Goal: Task Accomplishment & Management: Use online tool/utility

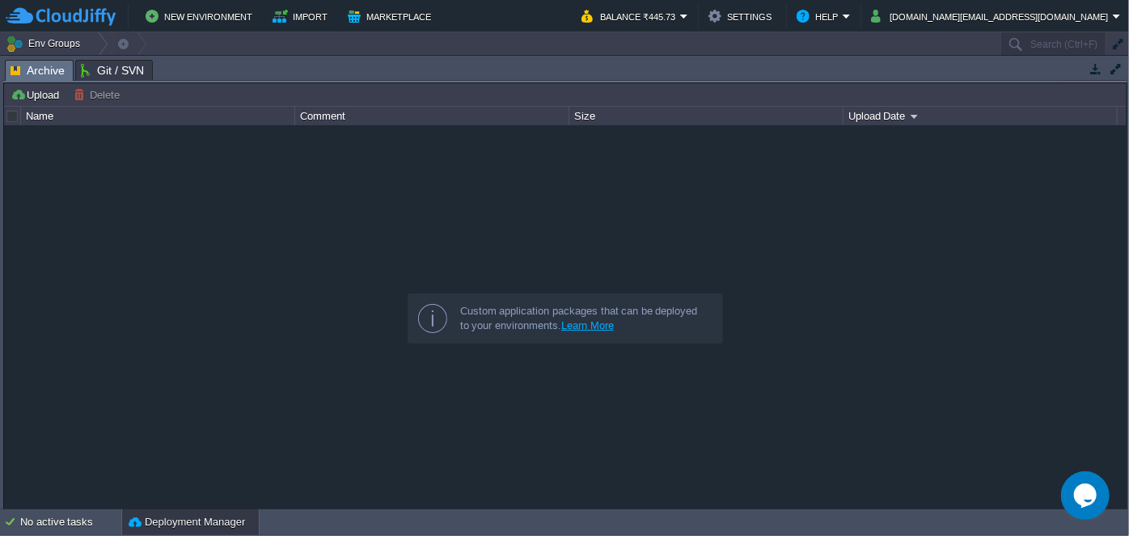
click at [460, 176] on div at bounding box center [565, 317] width 1123 height 385
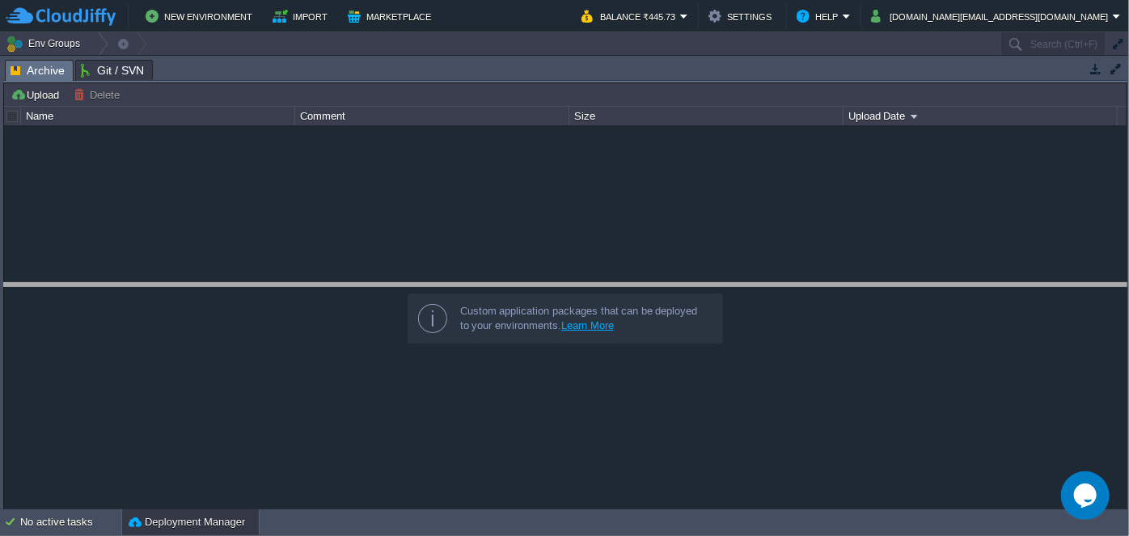
drag, startPoint x: 416, startPoint y: 58, endPoint x: 408, endPoint y: 282, distance: 224.2
click at [408, 282] on body "New Environment Import Marketplace Bonus ₹0.00 Upgrade Account Balance ₹445.73 …" at bounding box center [564, 268] width 1129 height 536
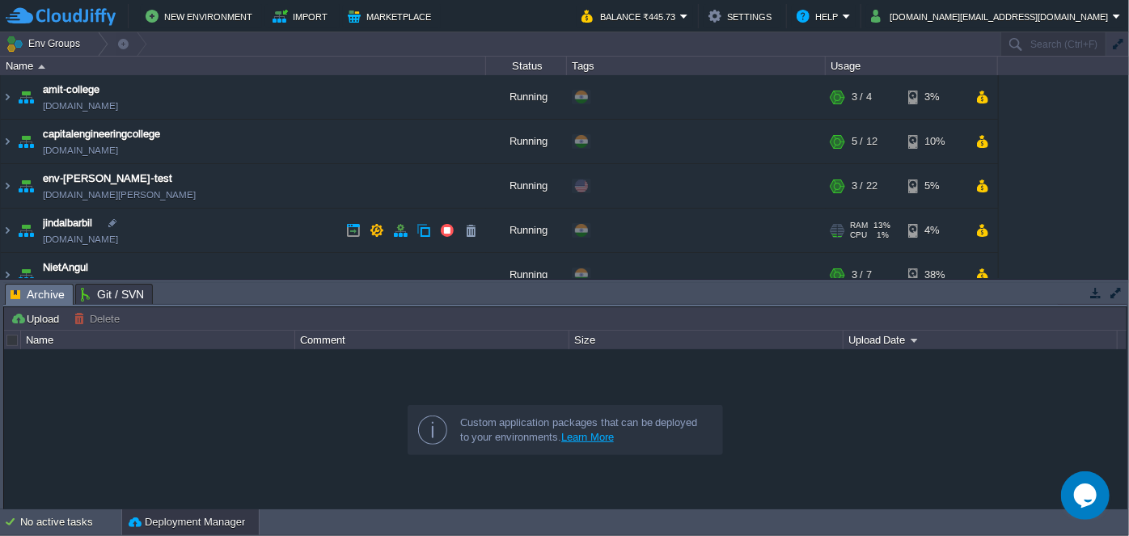
scroll to position [146, 0]
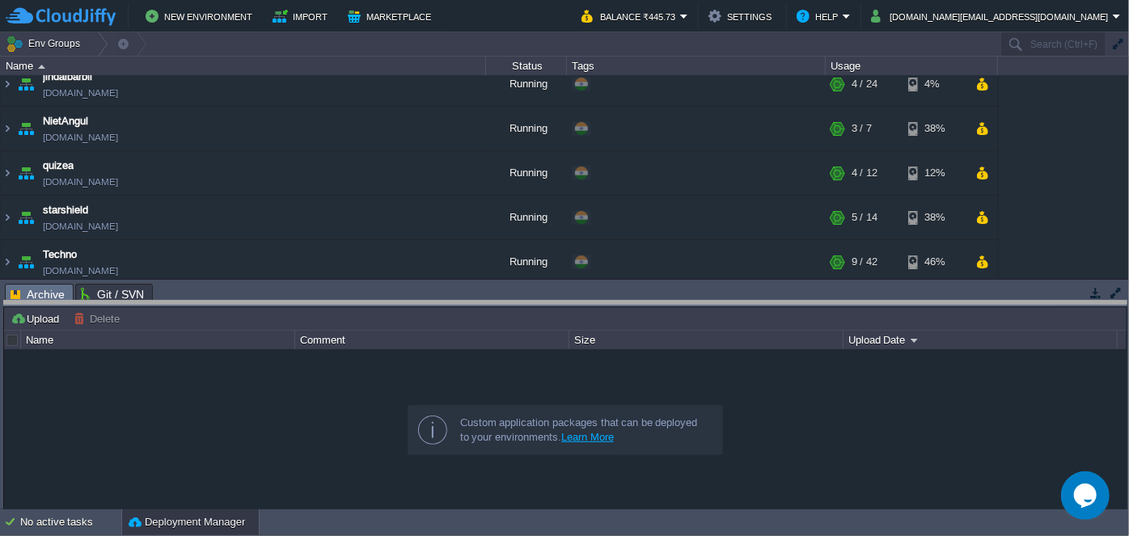
drag, startPoint x: 328, startPoint y: 290, endPoint x: 328, endPoint y: 308, distance: 17.8
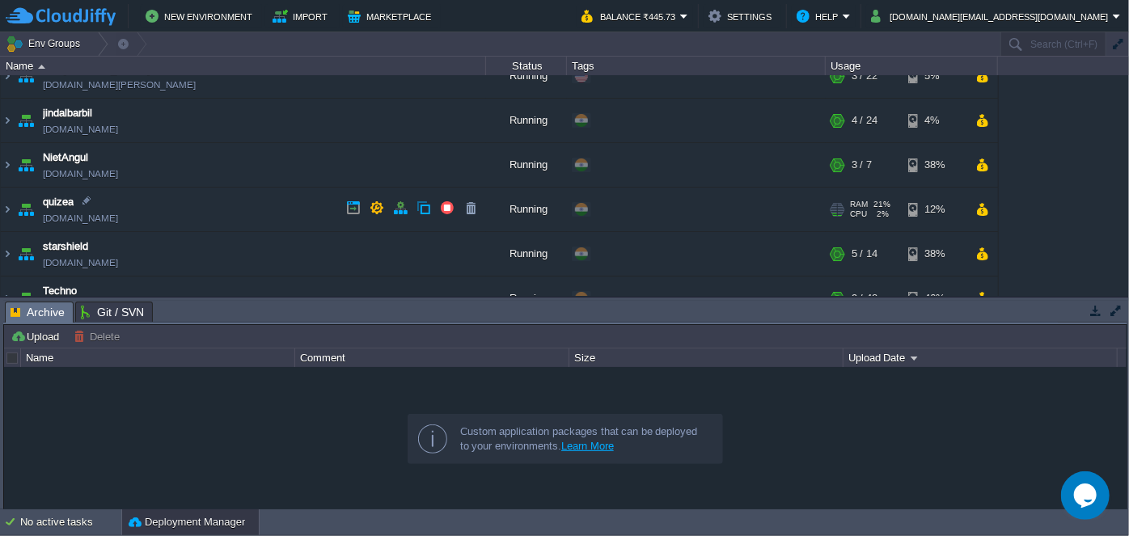
scroll to position [74, 0]
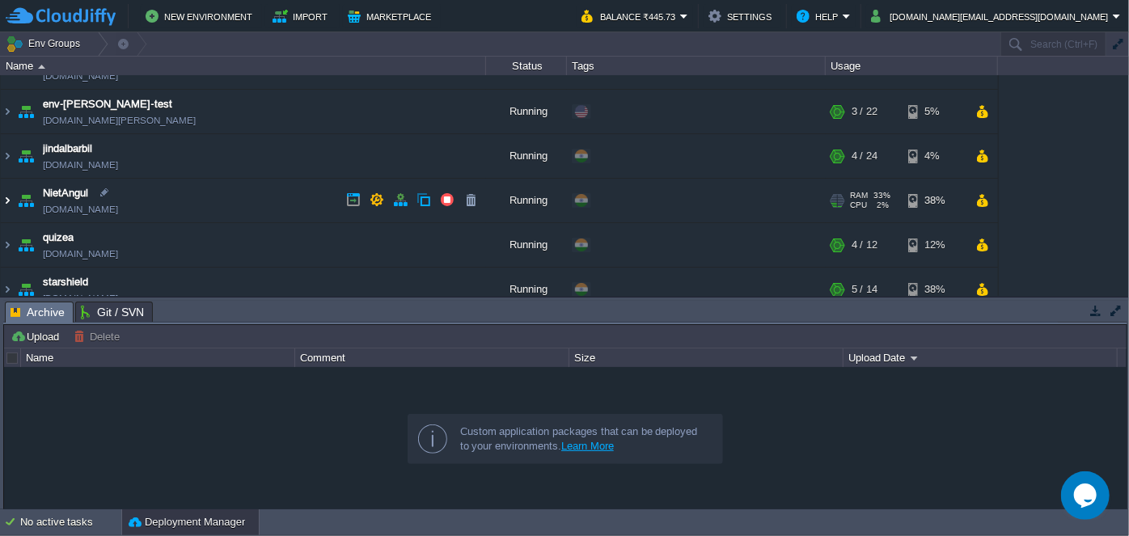
click at [7, 199] on img at bounding box center [7, 201] width 13 height 44
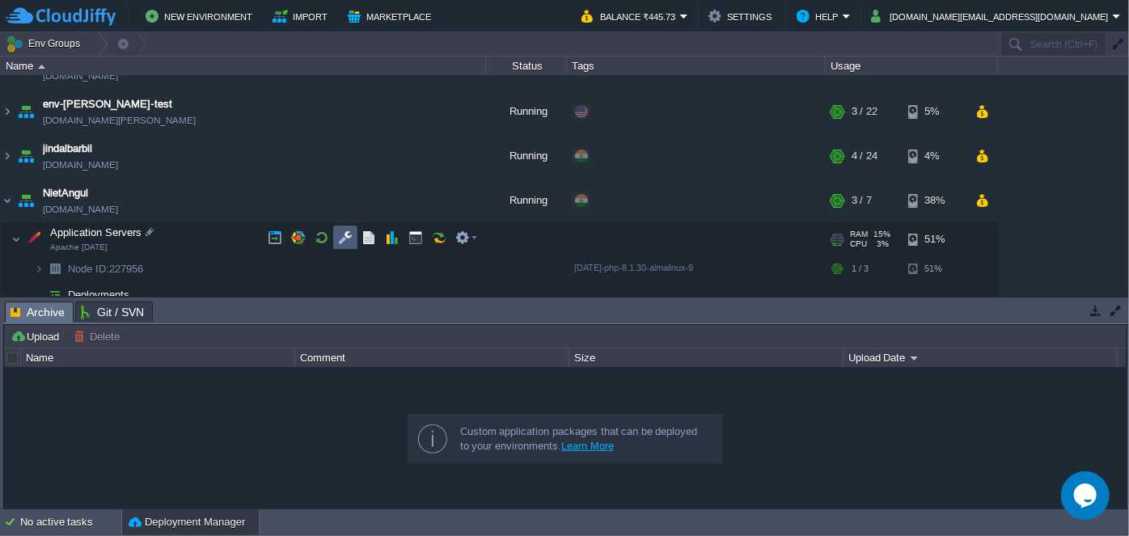
click at [343, 237] on button "button" at bounding box center [345, 238] width 15 height 15
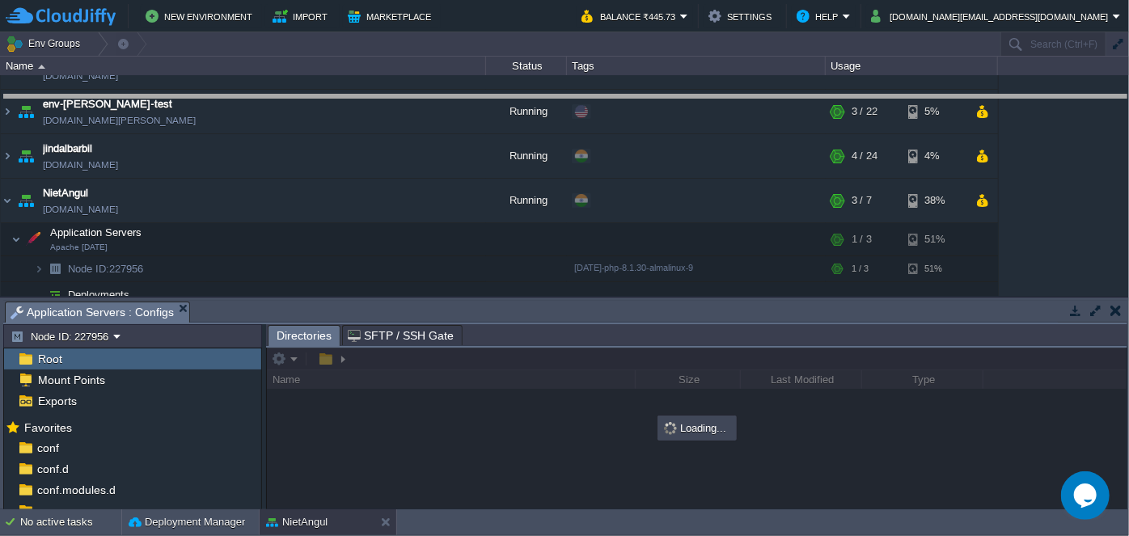
drag, startPoint x: 548, startPoint y: 302, endPoint x: 519, endPoint y: 95, distance: 208.2
click at [519, 95] on body "New Environment Import Marketplace Bonus ₹0.00 Upgrade Account Balance ₹445.73 …" at bounding box center [564, 268] width 1129 height 536
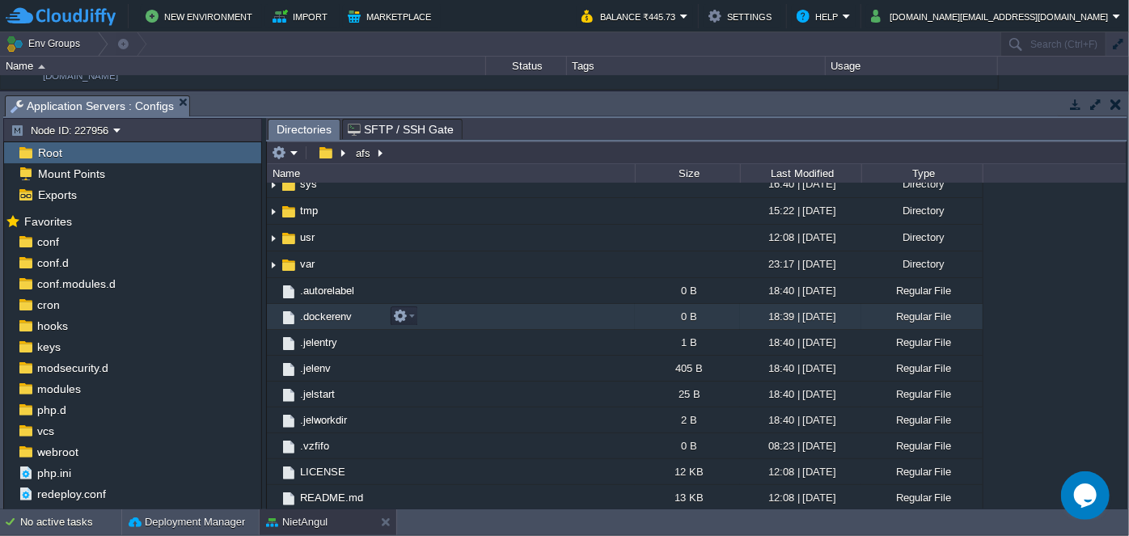
scroll to position [0, 0]
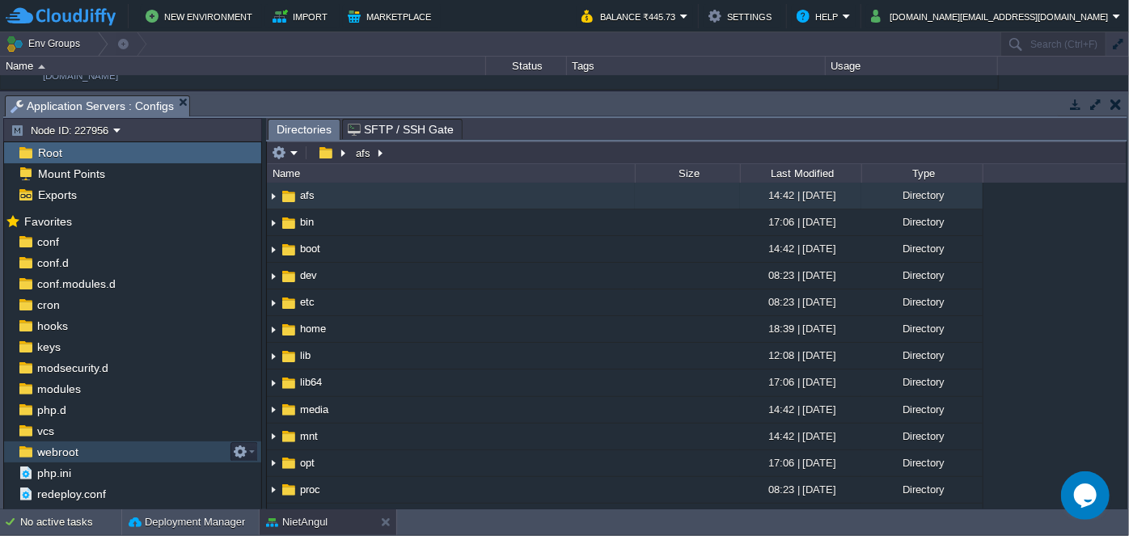
click at [69, 456] on span "webroot" at bounding box center [57, 452] width 47 height 15
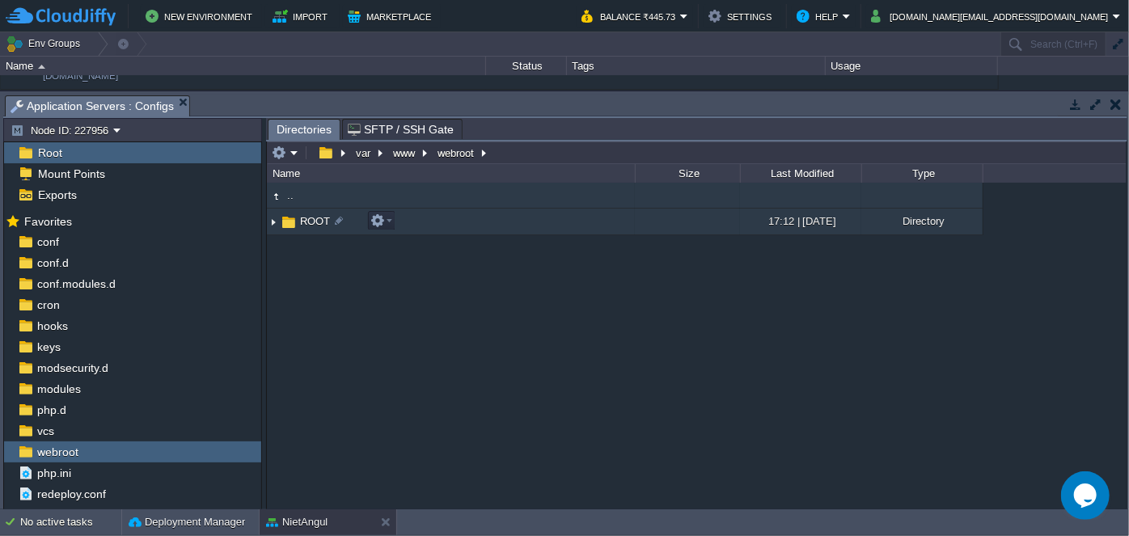
click at [277, 220] on img at bounding box center [273, 221] width 13 height 25
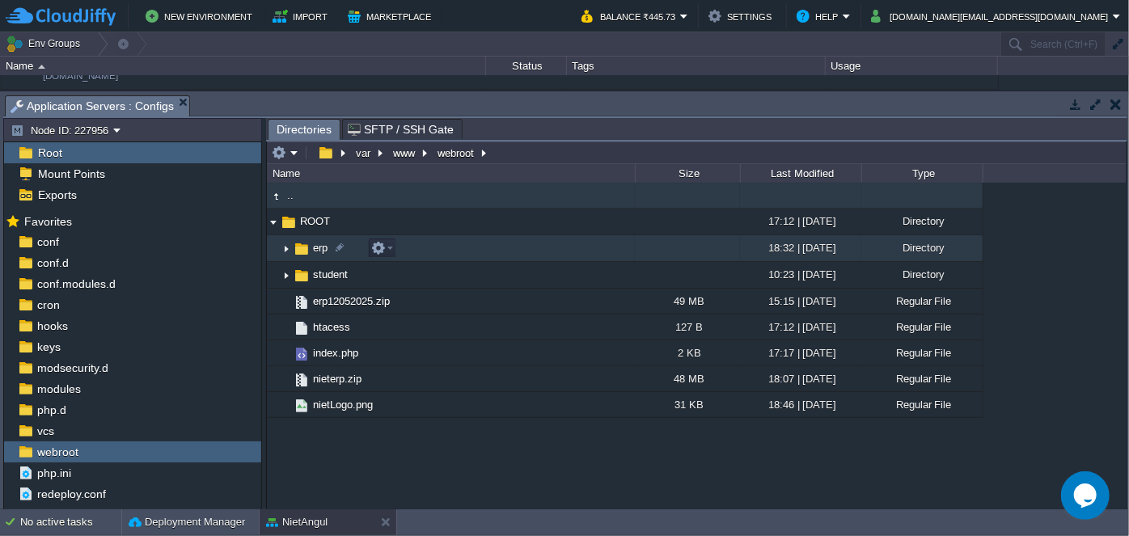
click at [288, 251] on img at bounding box center [286, 248] width 13 height 25
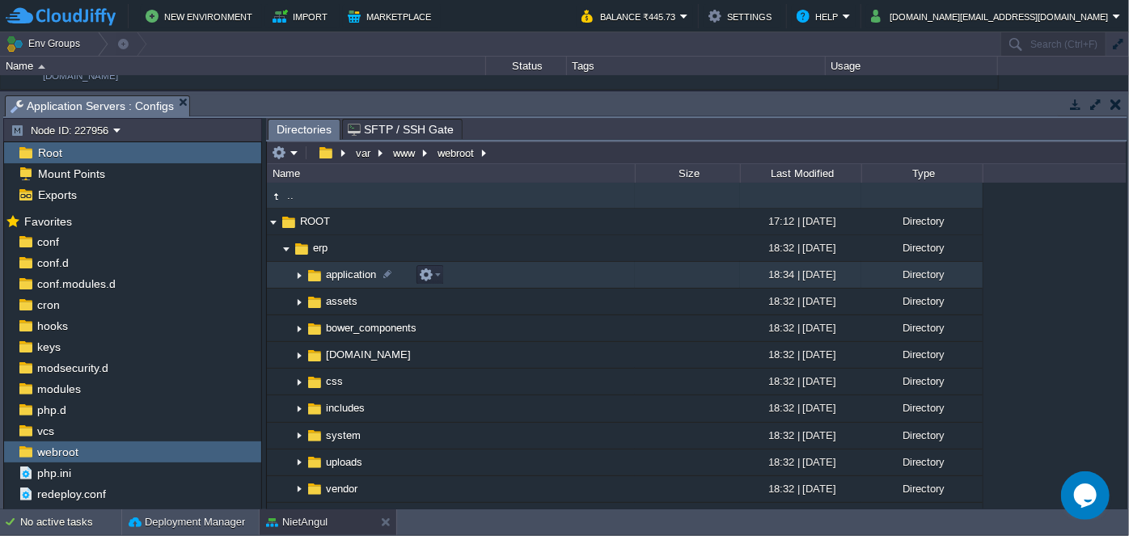
click at [295, 275] on img at bounding box center [299, 275] width 13 height 25
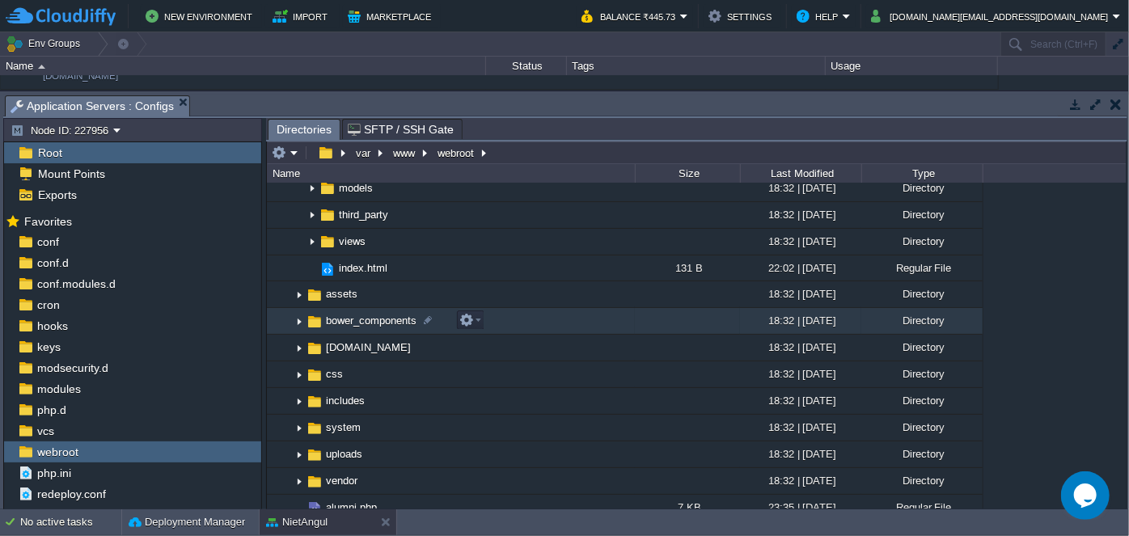
scroll to position [281, 0]
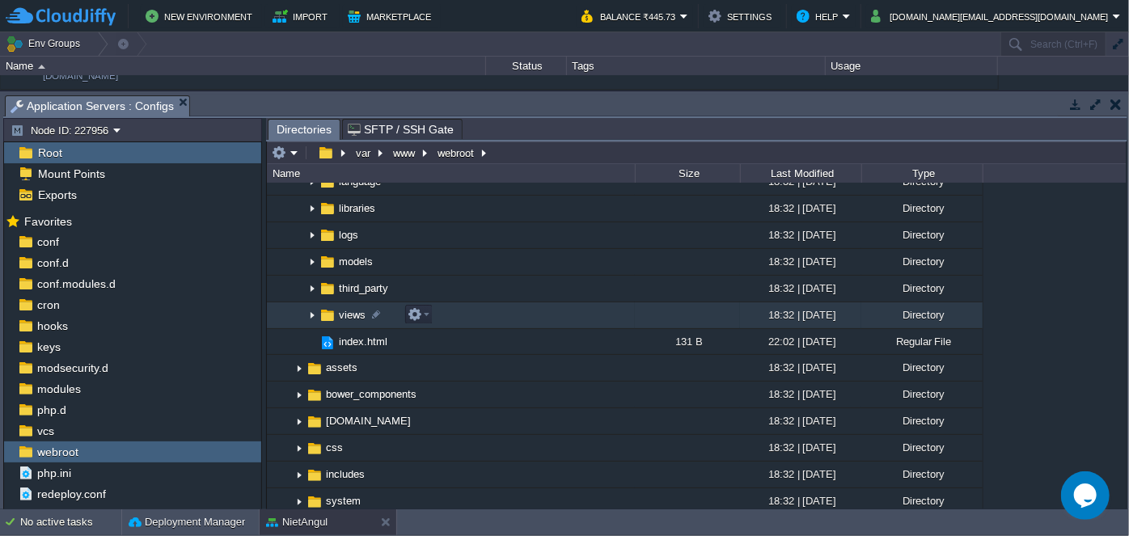
click at [310, 313] on img at bounding box center [312, 315] width 13 height 25
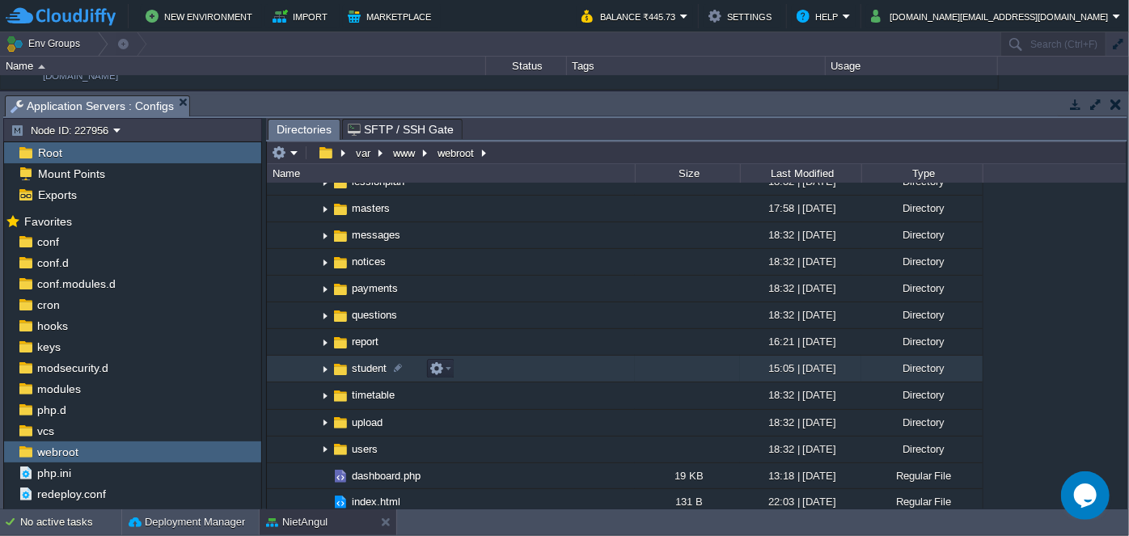
scroll to position [942, 0]
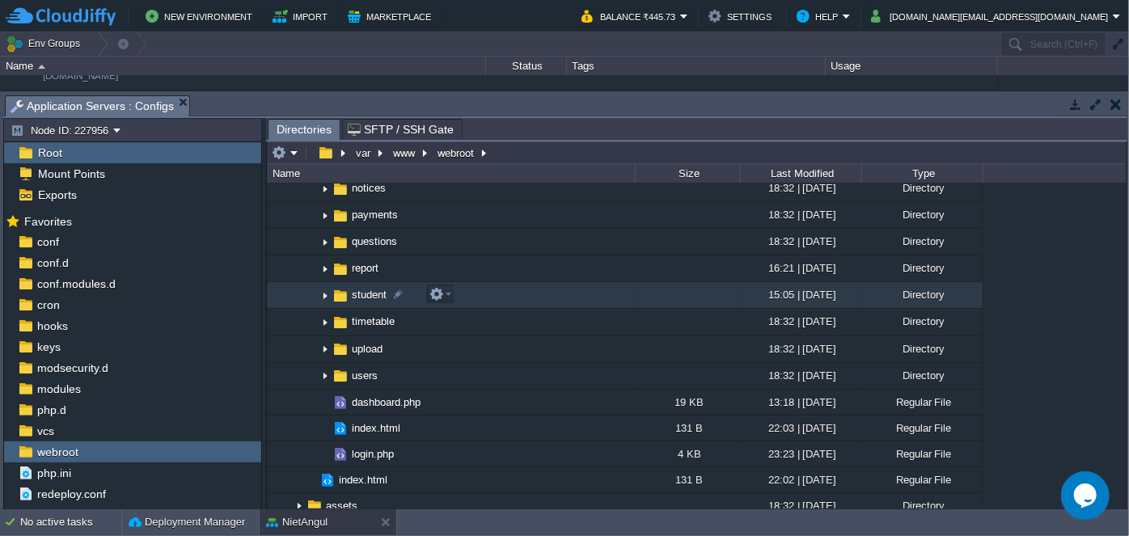
click at [328, 298] on img at bounding box center [325, 295] width 13 height 25
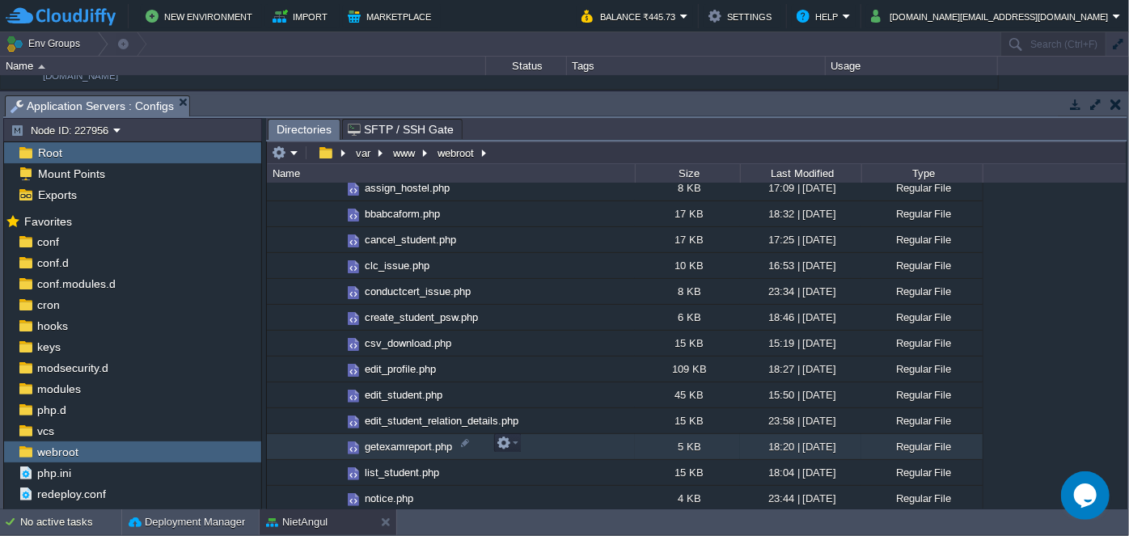
scroll to position [1237, 0]
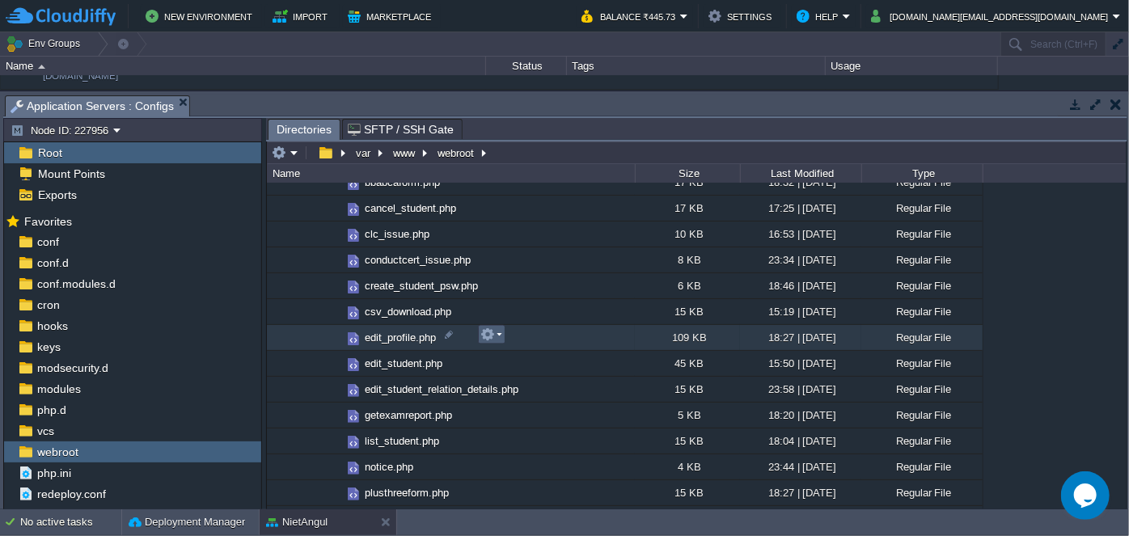
click at [501, 340] on em at bounding box center [491, 335] width 22 height 15
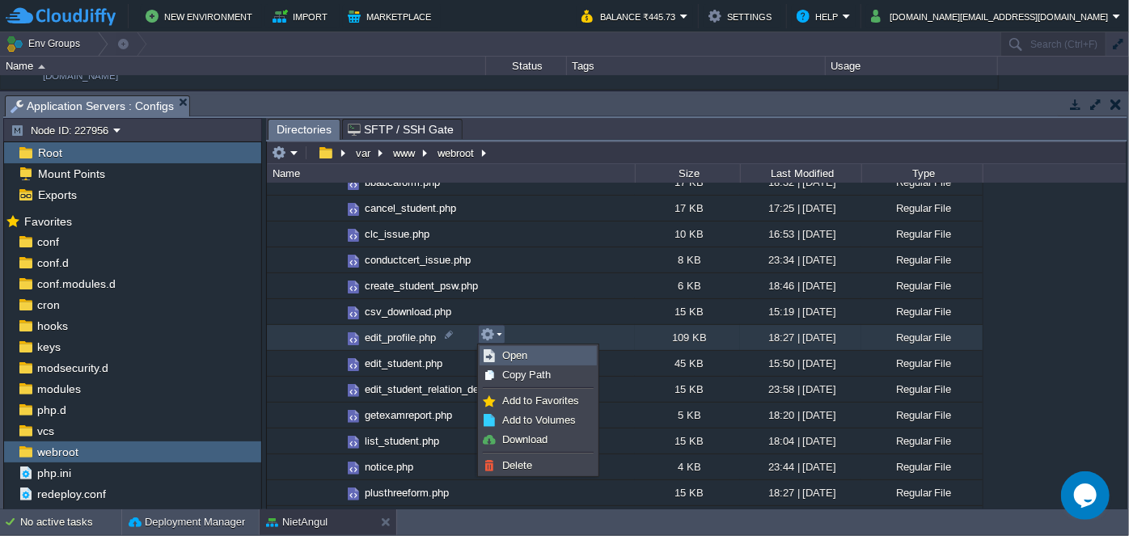
click at [515, 361] on span "Open" at bounding box center [514, 355] width 25 height 12
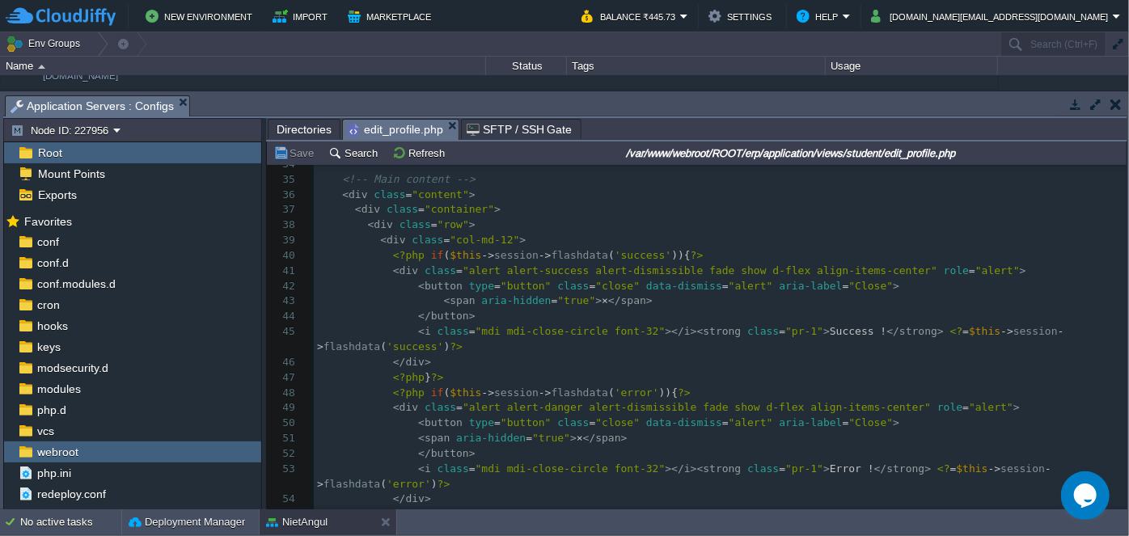
scroll to position [1, 0]
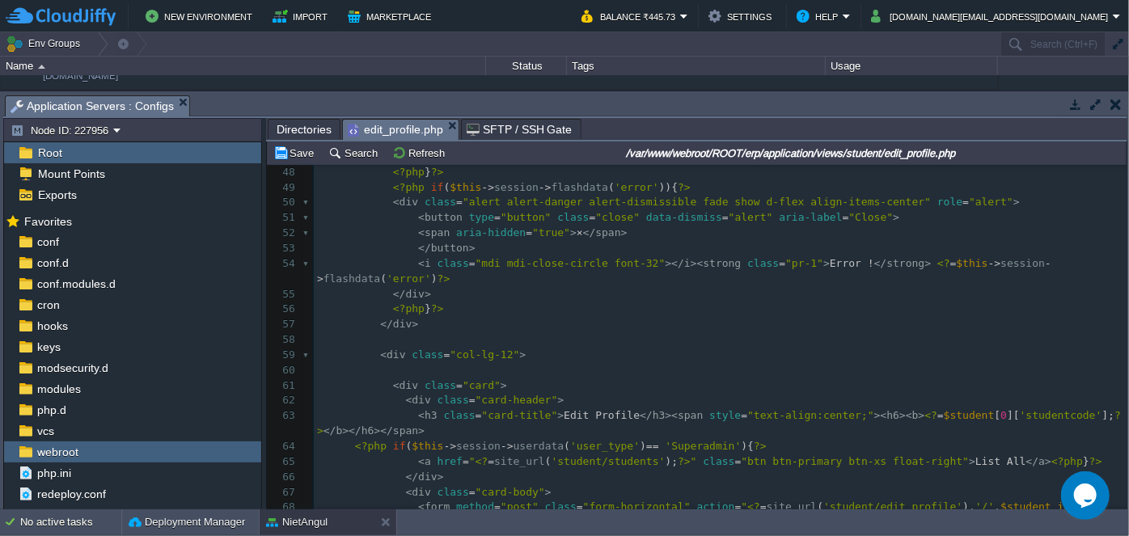
scroll to position [0, 0]
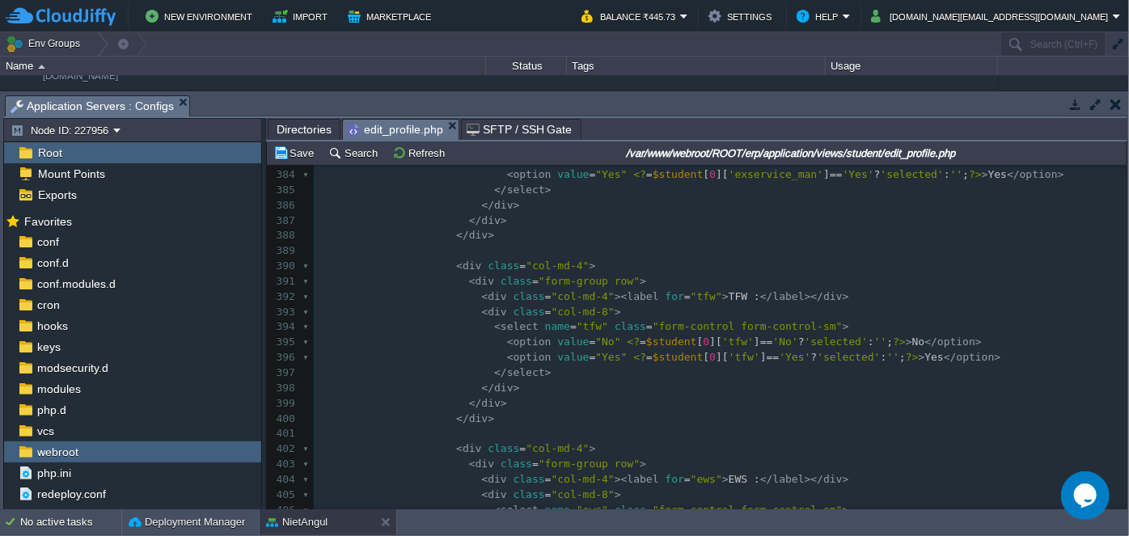
click at [399, 338] on div "xxxxxxxxxx <!DOCTYPE html> 371 < option value = "No" <? = $student [ 0 ][ 'ph' …" at bounding box center [720, 312] width 813 height 686
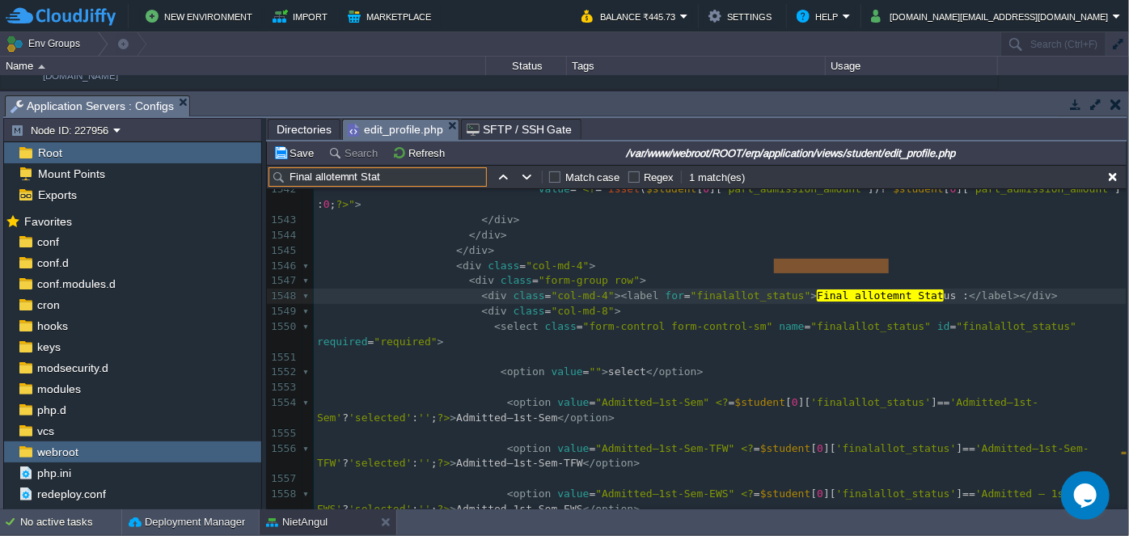
type input "Final allotemnt Stat"
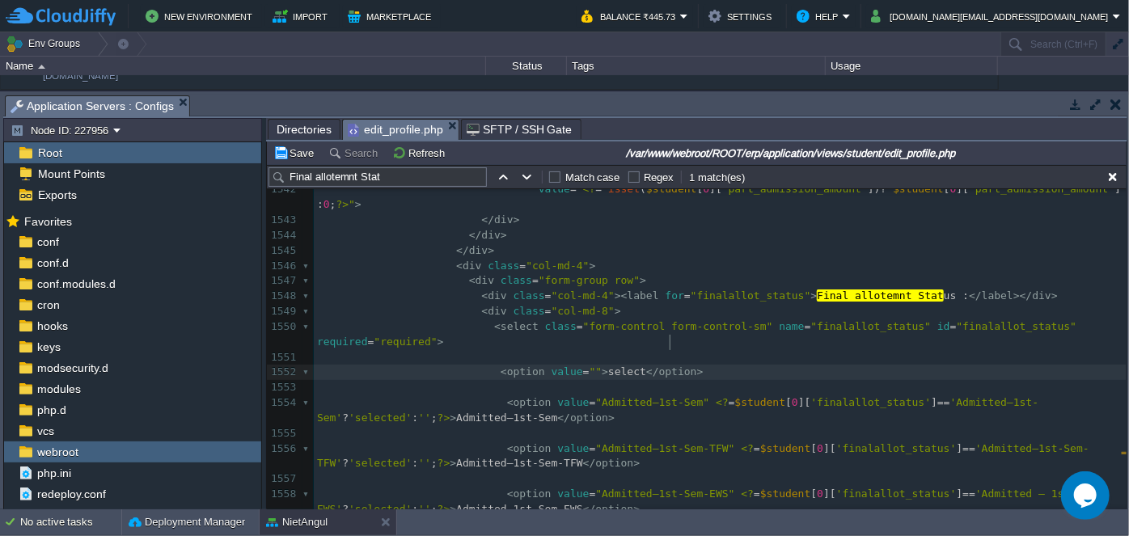
click at [695, 365] on pre "< option value = "" > select </ option >" at bounding box center [720, 372] width 813 height 15
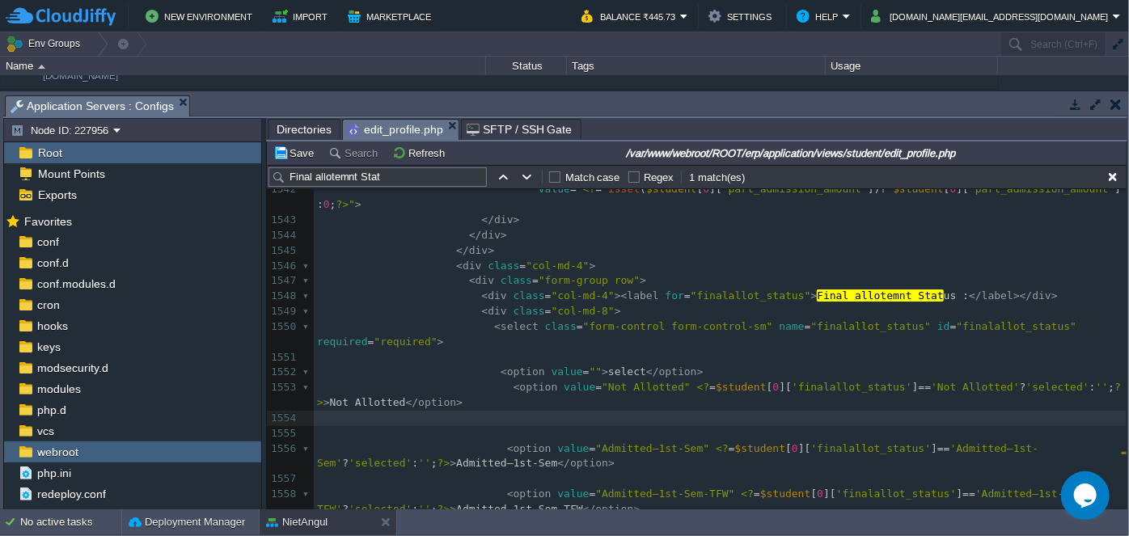
click at [689, 365] on pre "< option value = "" > select </ option >" at bounding box center [720, 372] width 813 height 15
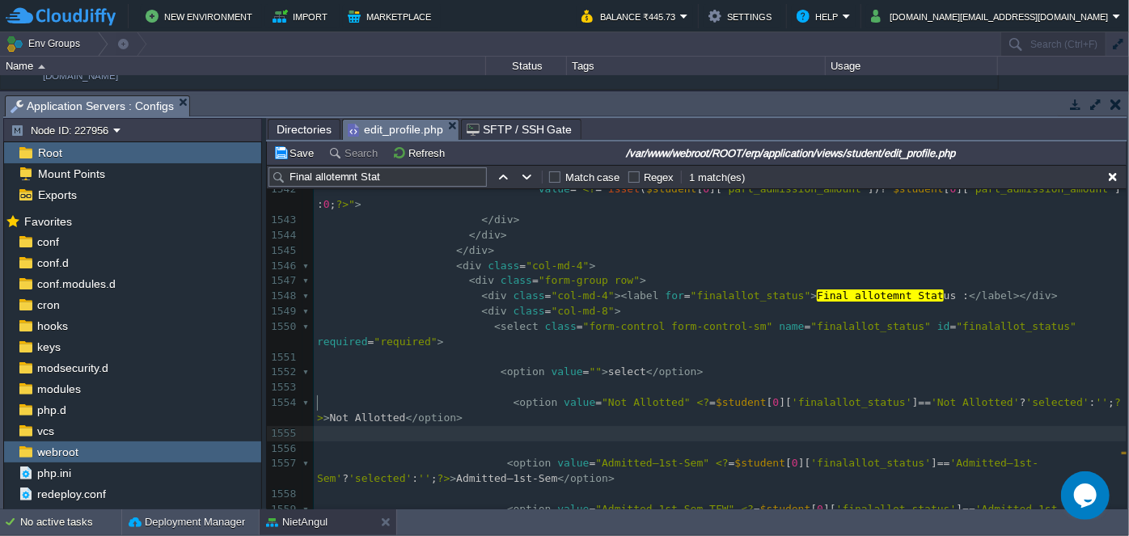
click at [538, 426] on pre "​" at bounding box center [720, 433] width 813 height 15
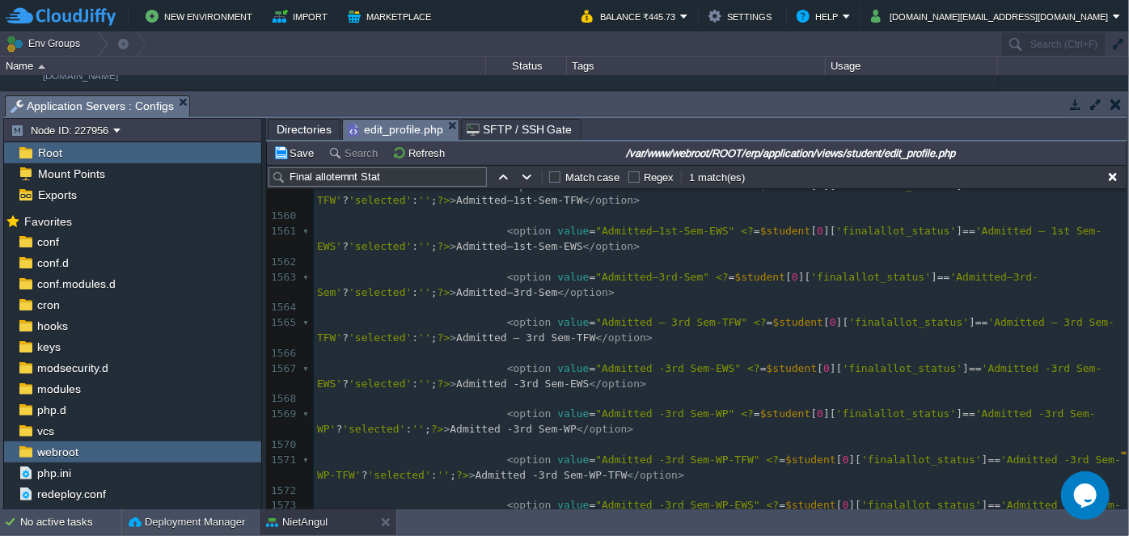
scroll to position [25643, 0]
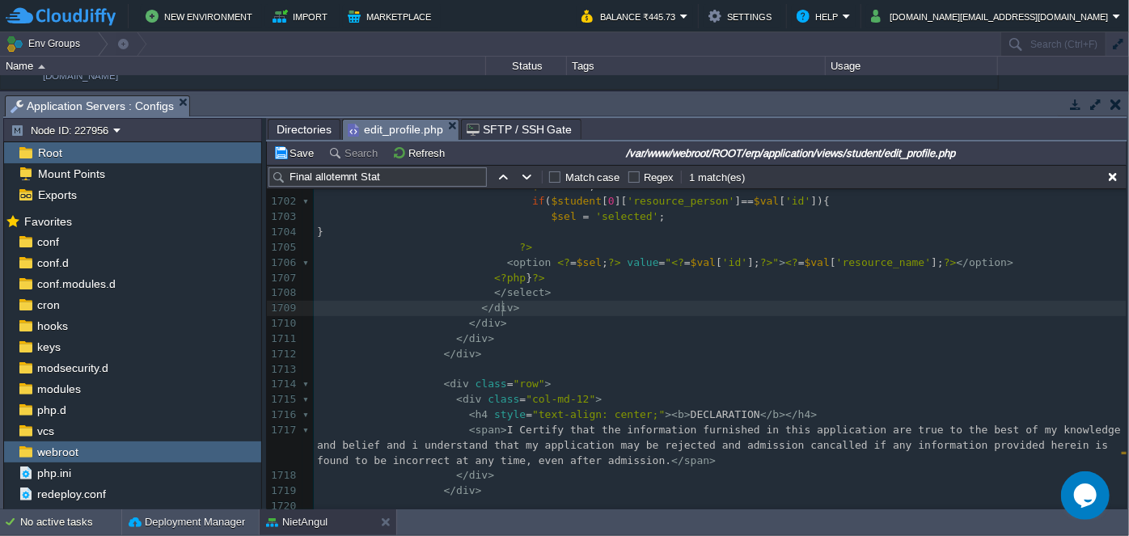
click at [810, 311] on pre "</ div >" at bounding box center [720, 308] width 813 height 15
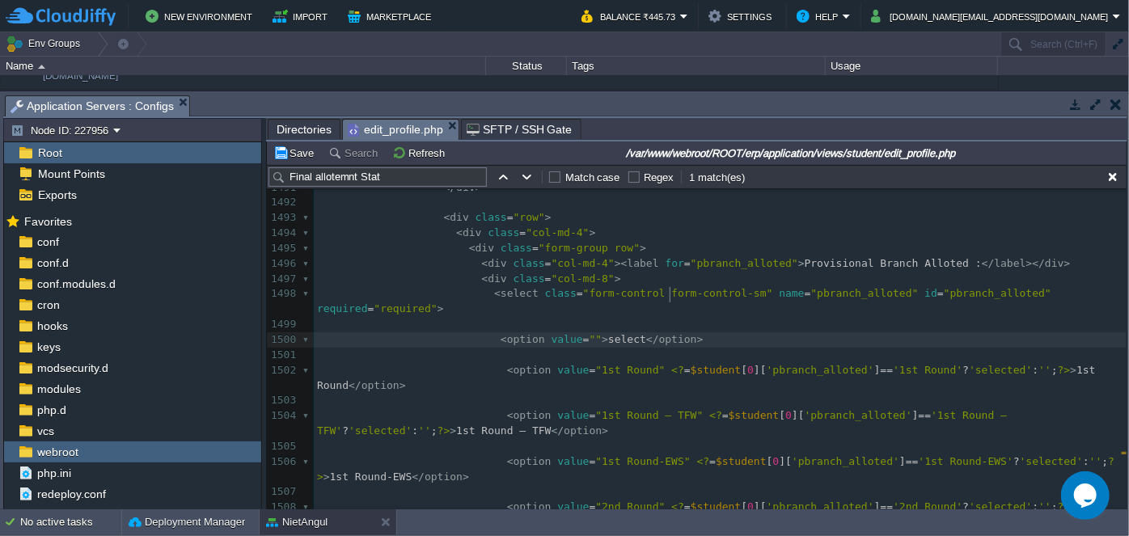
click at [691, 332] on pre "< option value = "" > select </ option >" at bounding box center [720, 339] width 813 height 15
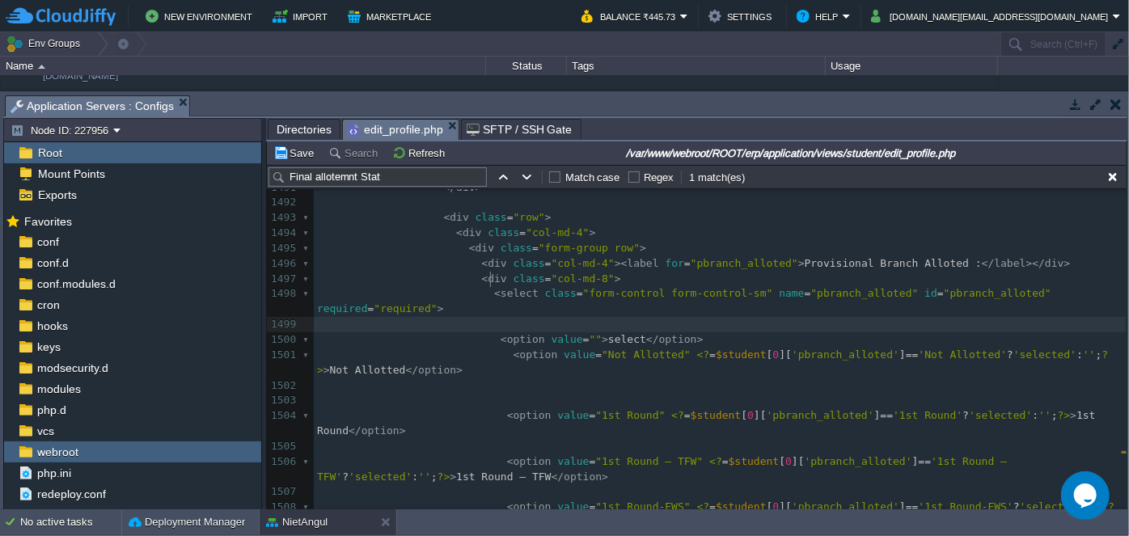
click at [692, 332] on pre "< option value = "" > select </ option >" at bounding box center [720, 339] width 813 height 15
click at [684, 332] on pre "< option value = "" > select </ option >" at bounding box center [720, 339] width 813 height 15
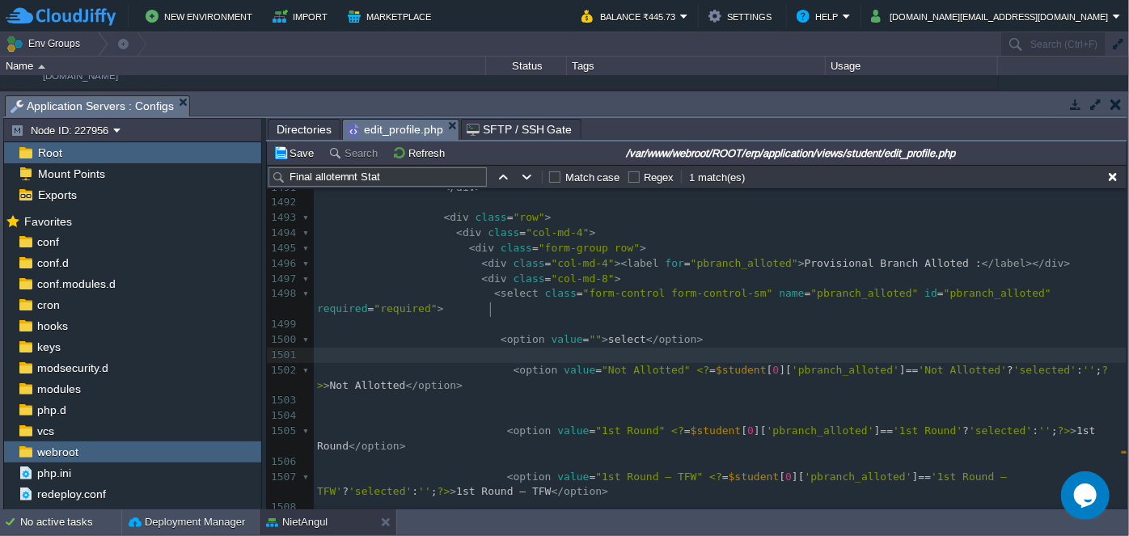
click at [602, 393] on pre "​" at bounding box center [720, 400] width 813 height 15
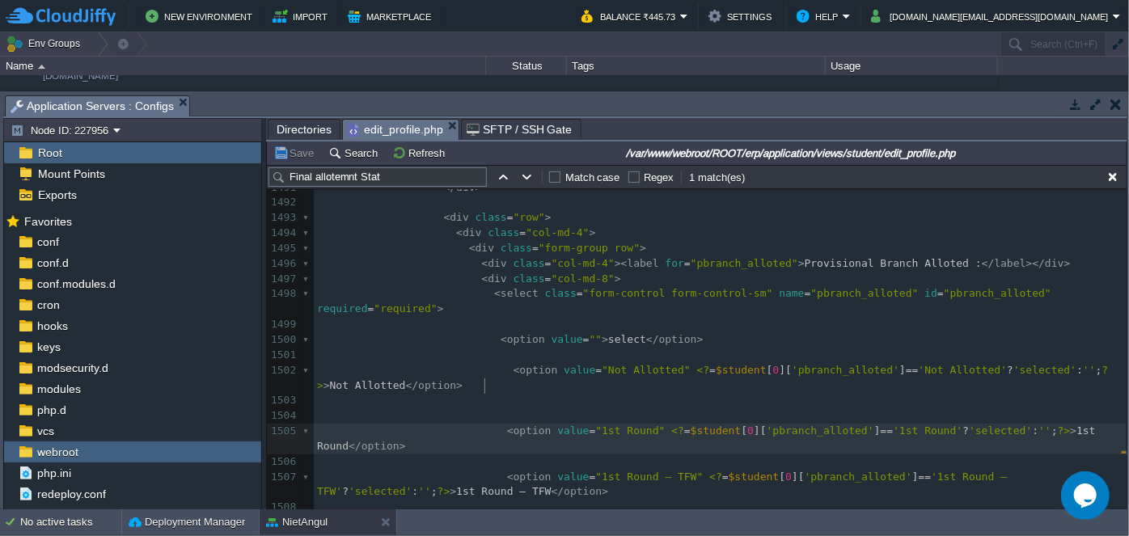
click at [483, 425] on span at bounding box center [412, 431] width 190 height 12
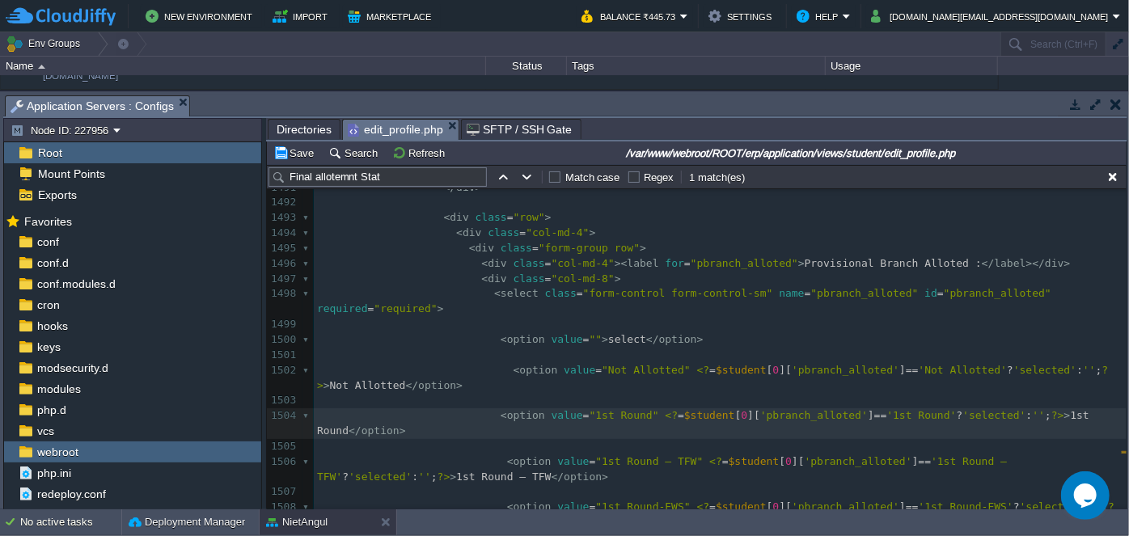
click at [373, 273] on span at bounding box center [399, 279] width 165 height 12
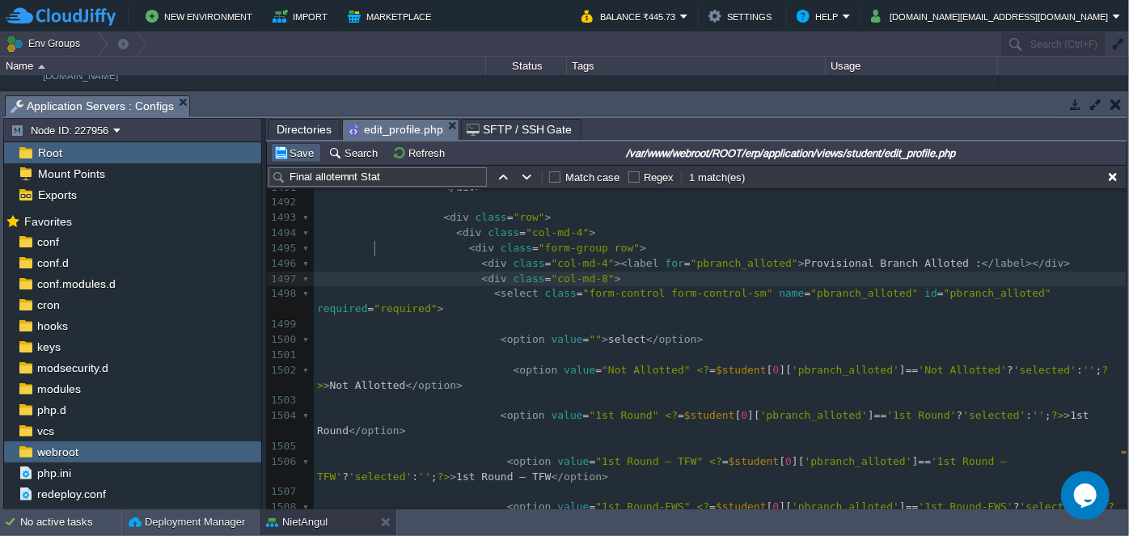
click at [298, 160] on td "Save" at bounding box center [296, 152] width 50 height 19
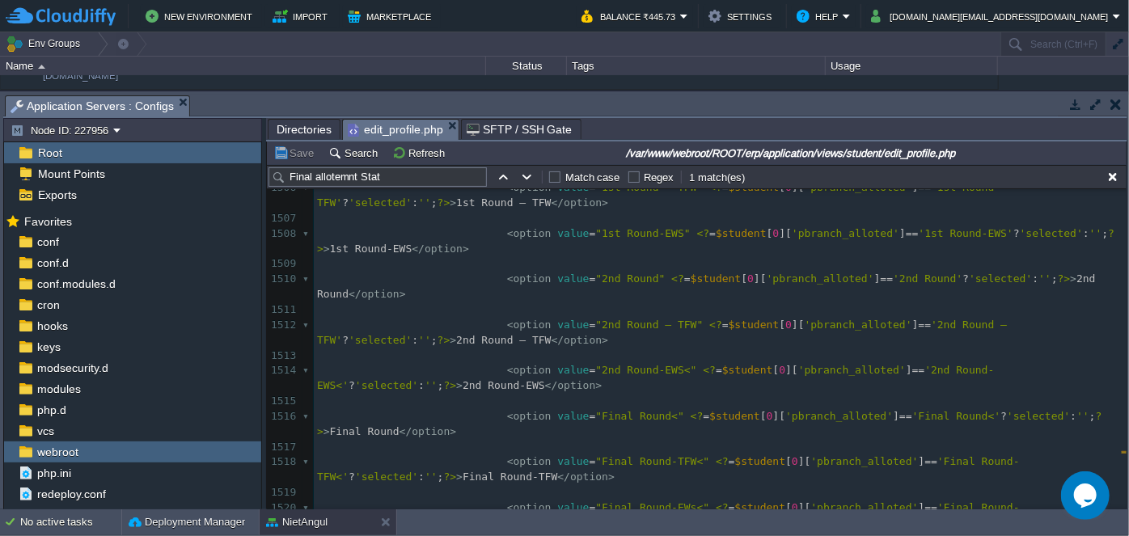
scroll to position [24648, 0]
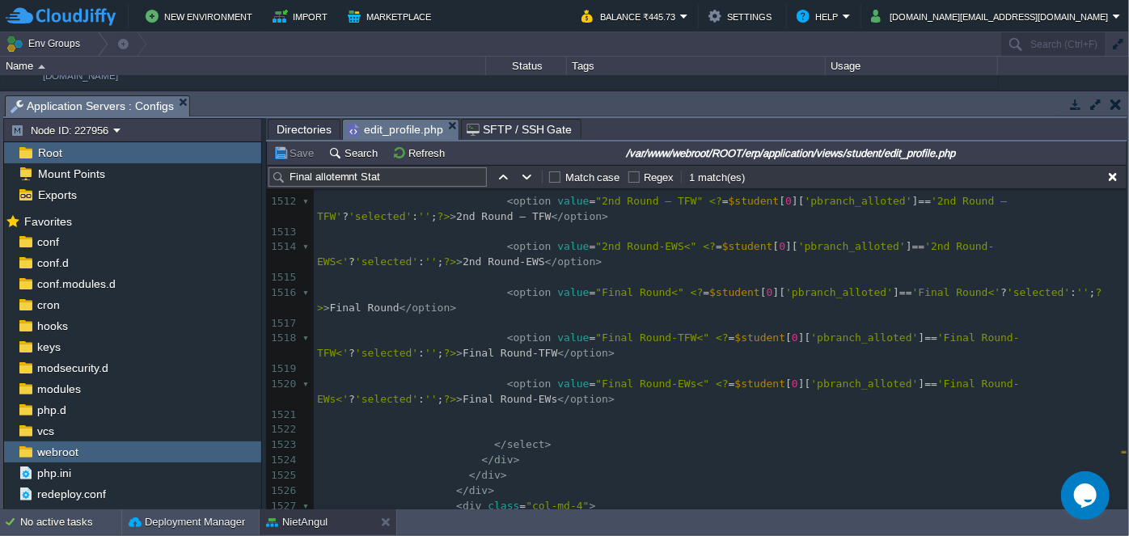
click at [1119, 106] on button "button" at bounding box center [1116, 104] width 11 height 15
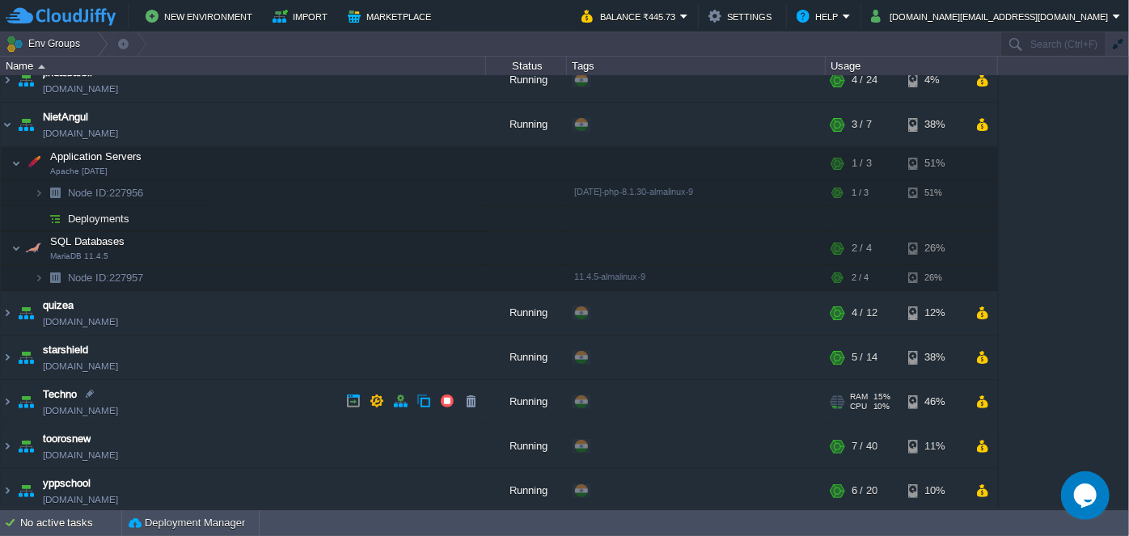
scroll to position [151, 0]
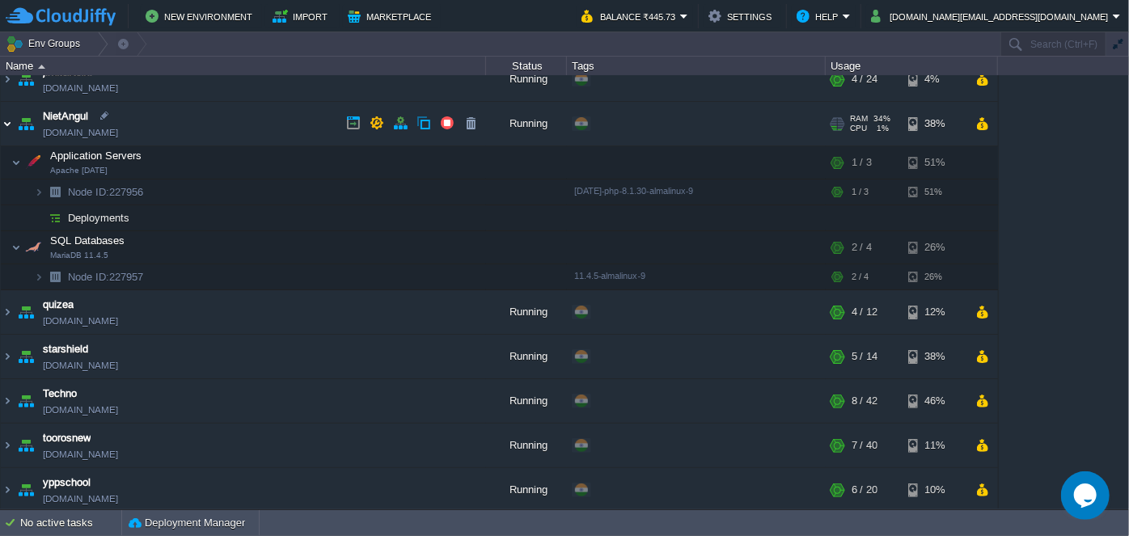
click at [11, 120] on img at bounding box center [7, 124] width 13 height 44
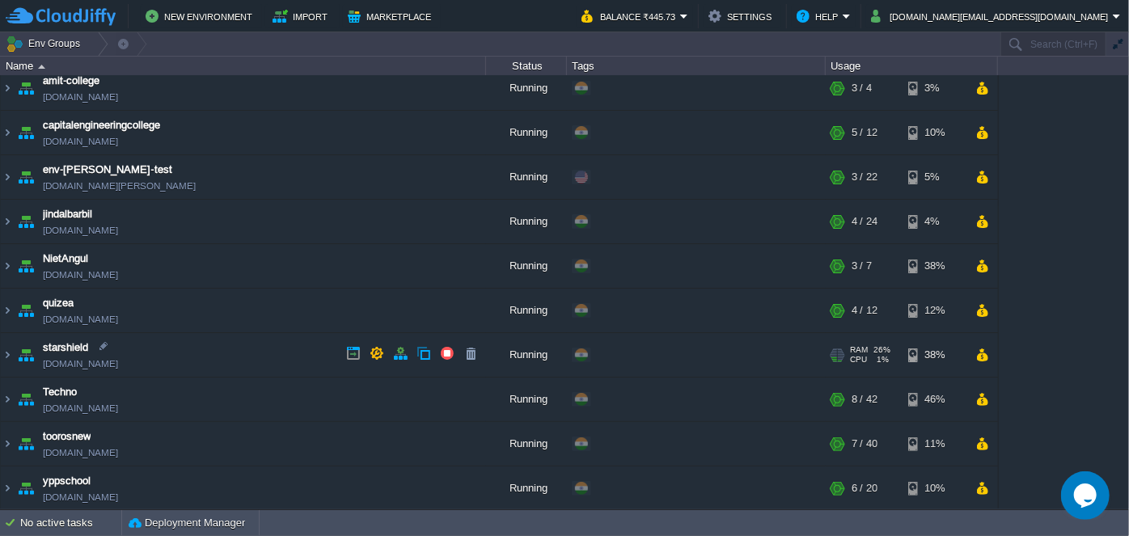
scroll to position [8, 0]
click at [11, 482] on img at bounding box center [7, 490] width 13 height 44
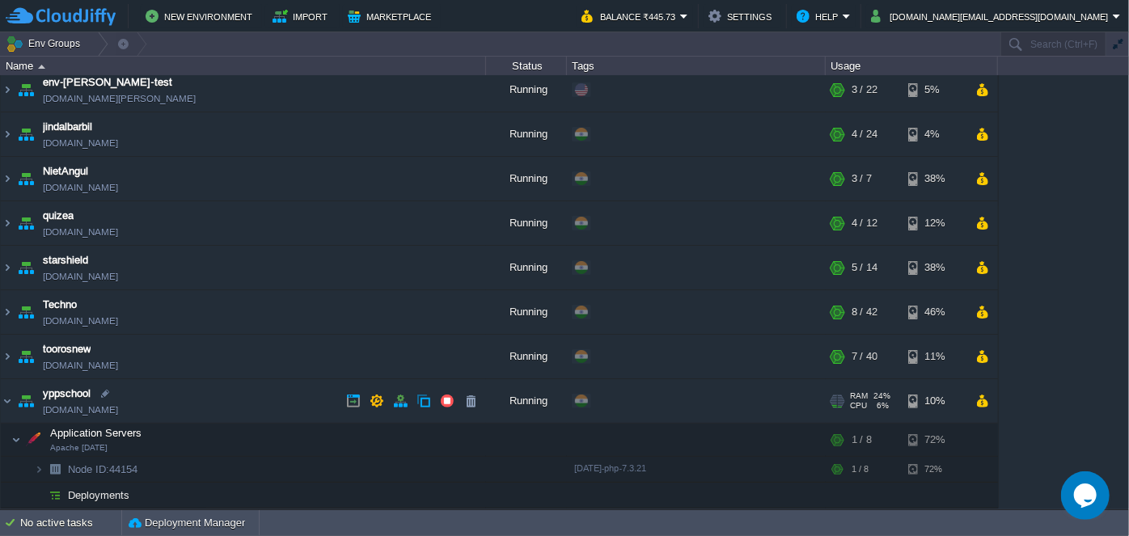
scroll to position [151, 0]
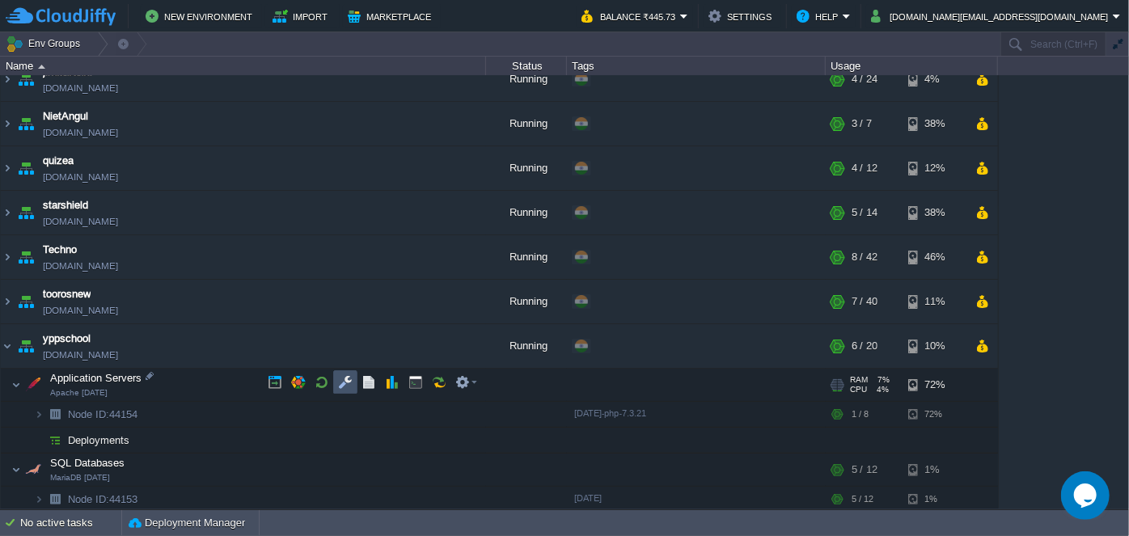
click at [347, 382] on button "button" at bounding box center [345, 382] width 15 height 15
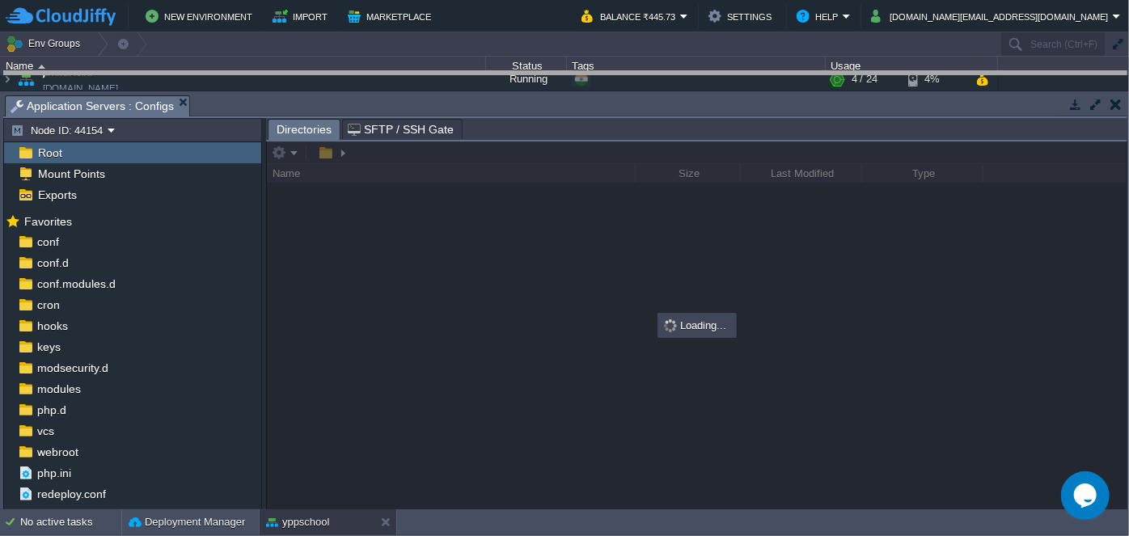
drag, startPoint x: 585, startPoint y: 97, endPoint x: 564, endPoint y: 74, distance: 31.5
click at [564, 74] on body "New Environment Import Marketplace Bonus ₹0.00 Upgrade Account Balance ₹445.73 …" at bounding box center [564, 268] width 1129 height 536
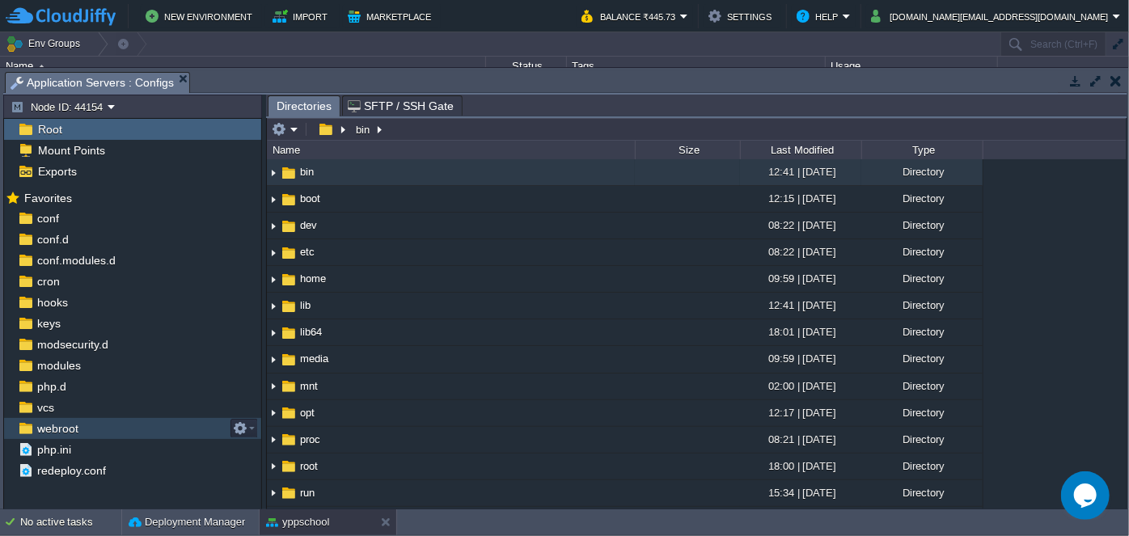
click at [56, 432] on span "webroot" at bounding box center [57, 428] width 47 height 15
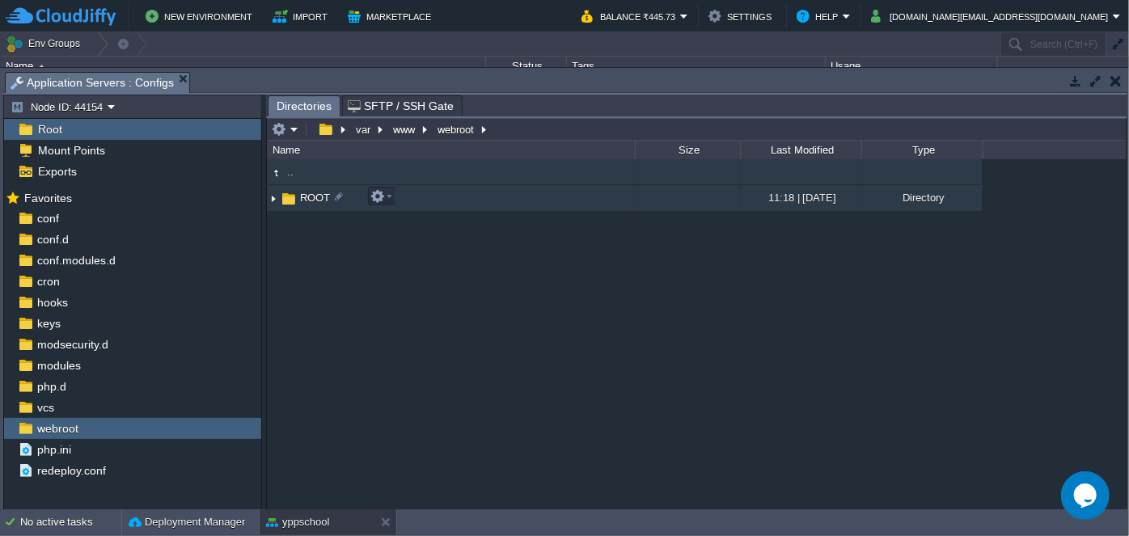
click at [293, 201] on img at bounding box center [289, 199] width 18 height 18
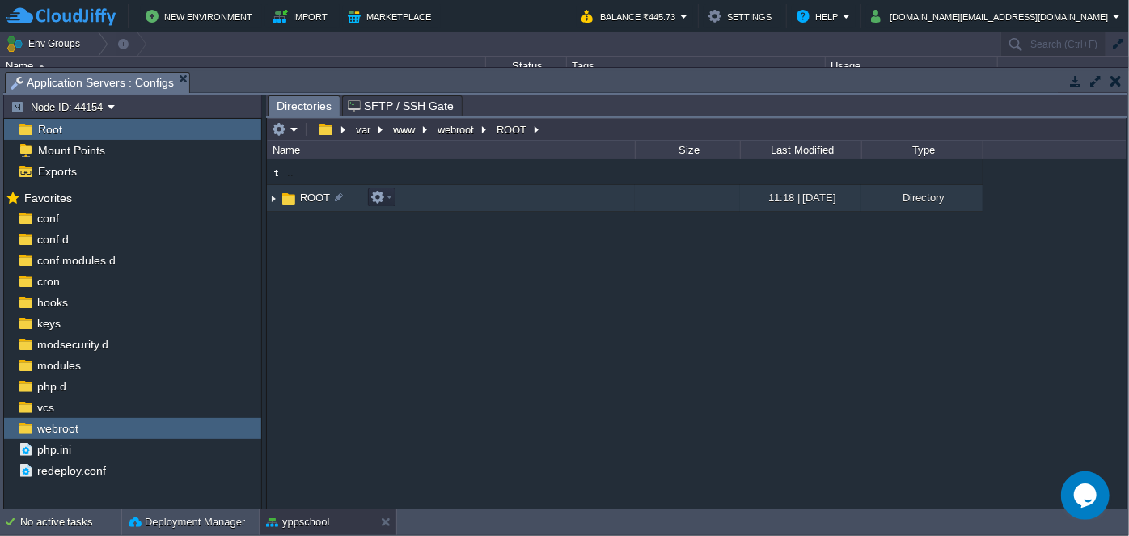
click at [282, 196] on img at bounding box center [289, 199] width 18 height 18
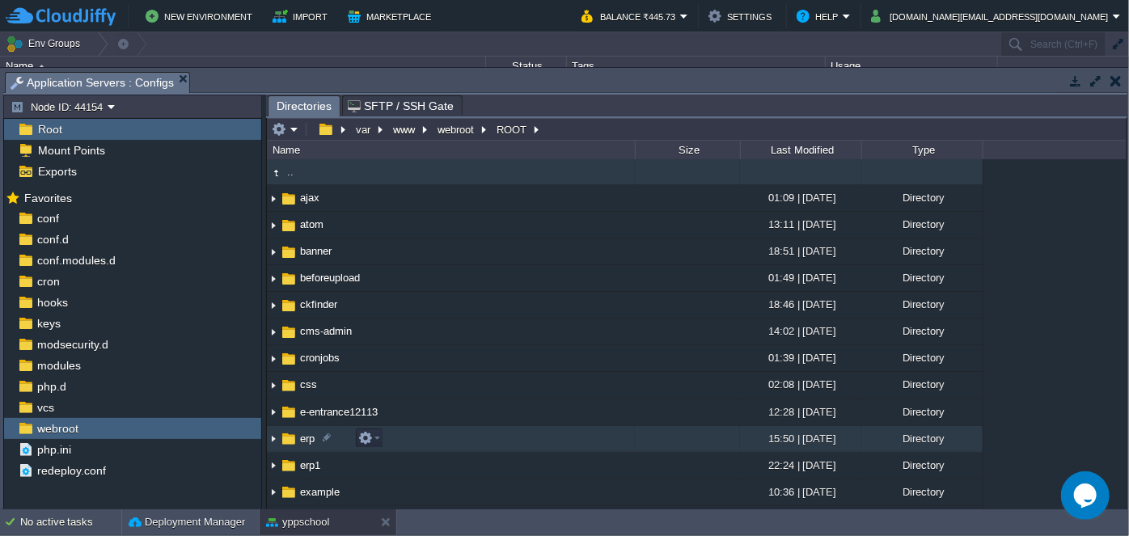
click at [292, 440] on img at bounding box center [289, 439] width 18 height 18
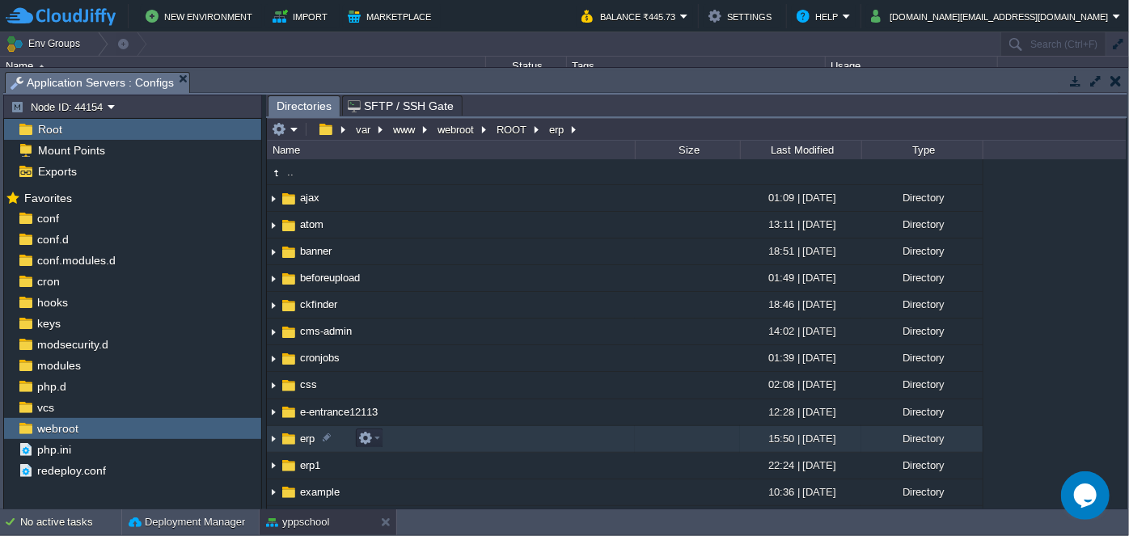
click at [292, 440] on img at bounding box center [289, 439] width 18 height 18
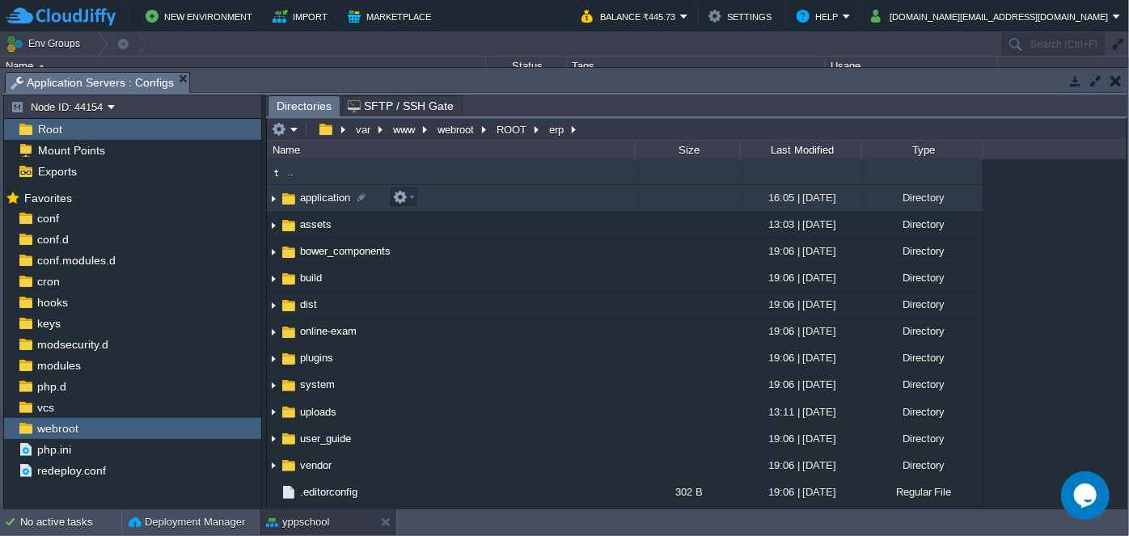
click at [274, 202] on img at bounding box center [273, 198] width 13 height 25
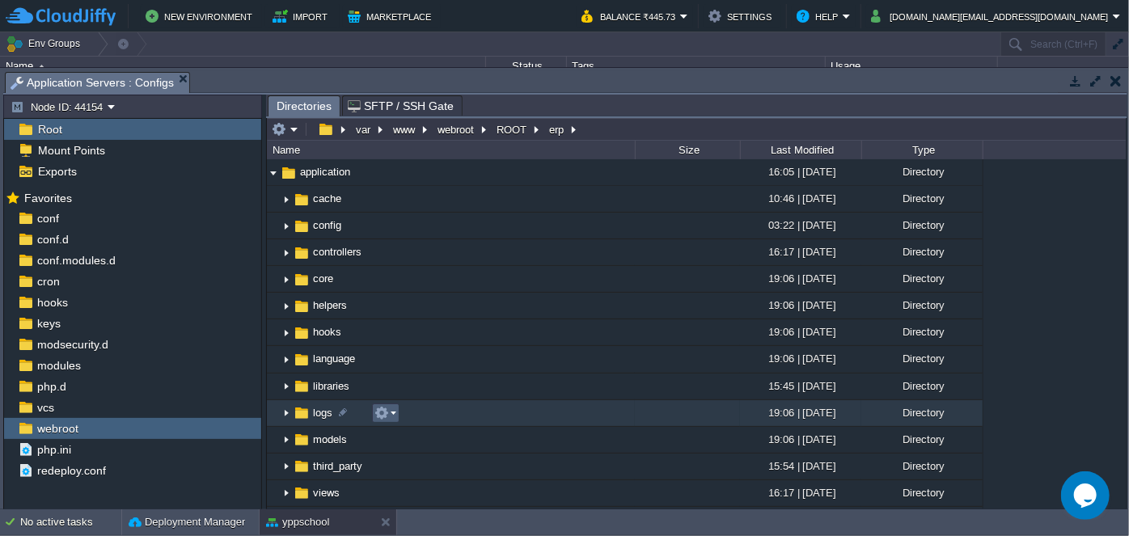
scroll to position [0, 0]
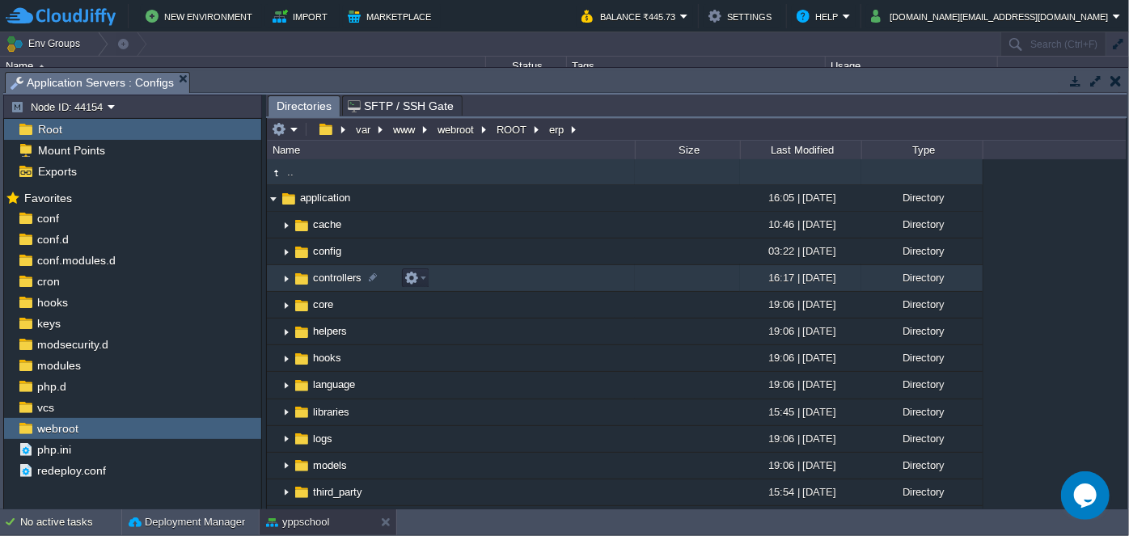
click at [286, 281] on img at bounding box center [286, 278] width 13 height 25
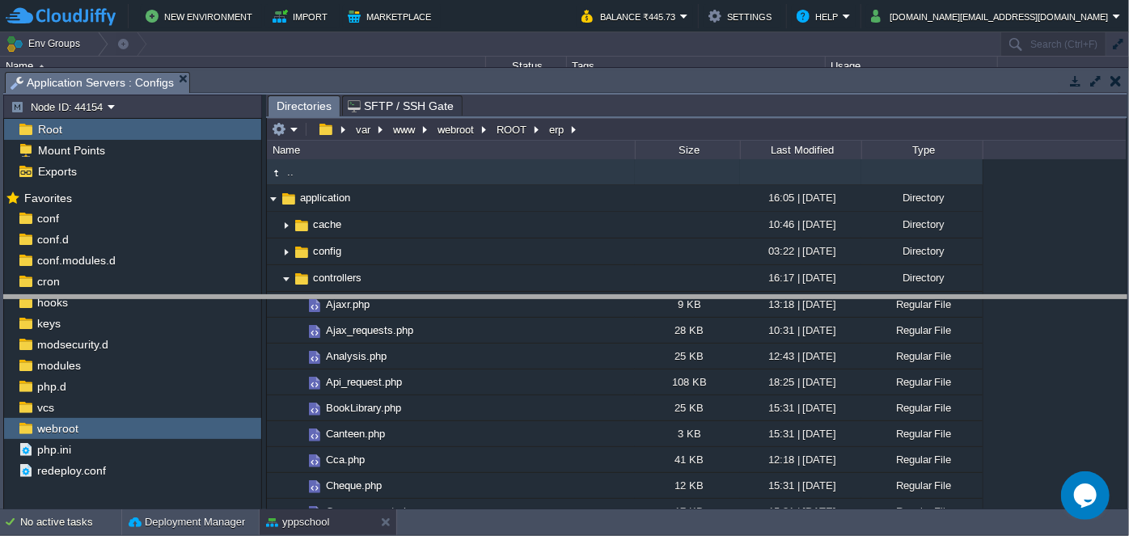
drag, startPoint x: 583, startPoint y: 78, endPoint x: 579, endPoint y: 302, distance: 224.1
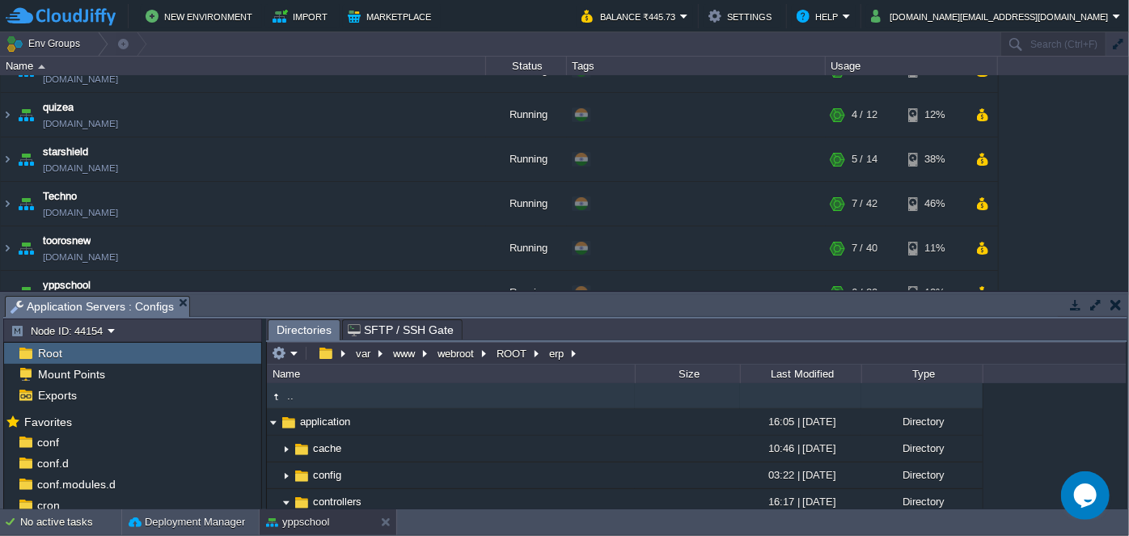
scroll to position [370, 0]
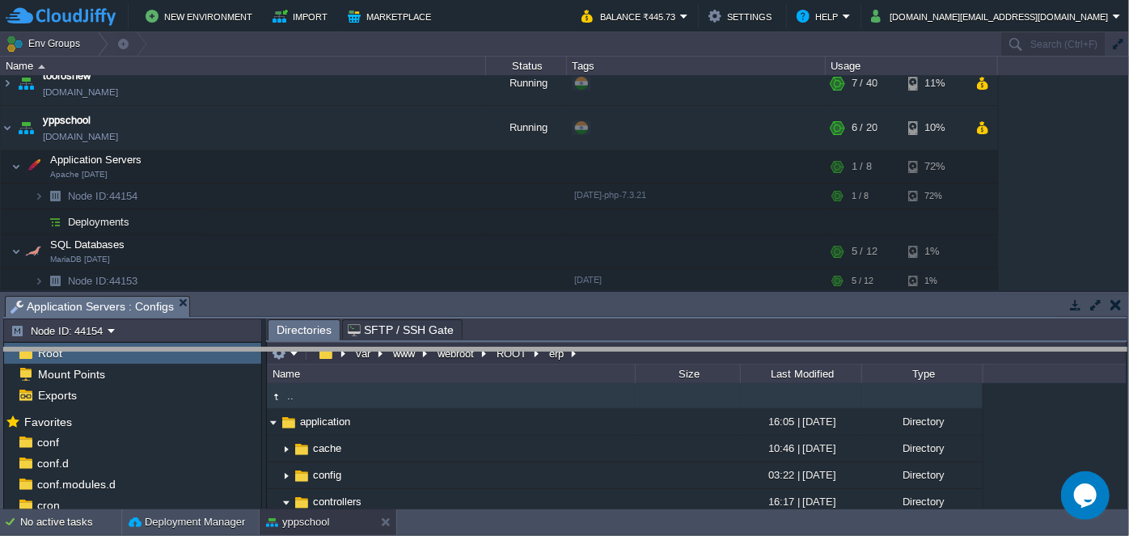
drag, startPoint x: 559, startPoint y: 295, endPoint x: 552, endPoint y: 349, distance: 54.6
click at [552, 349] on body "New Environment Import Marketplace Bonus ₹0.00 Upgrade Account Balance ₹445.73 …" at bounding box center [564, 268] width 1129 height 536
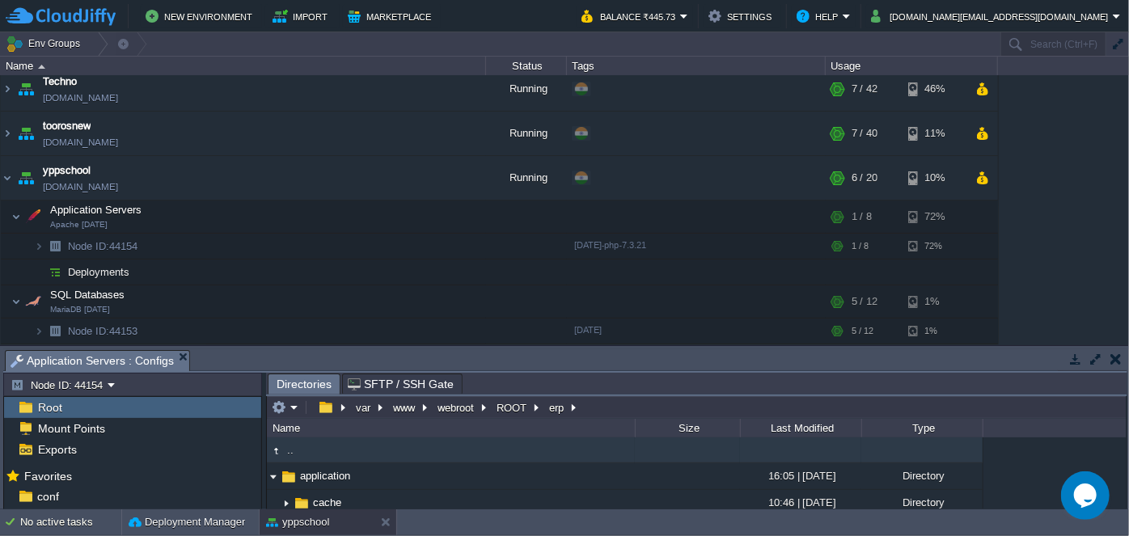
scroll to position [315, 0]
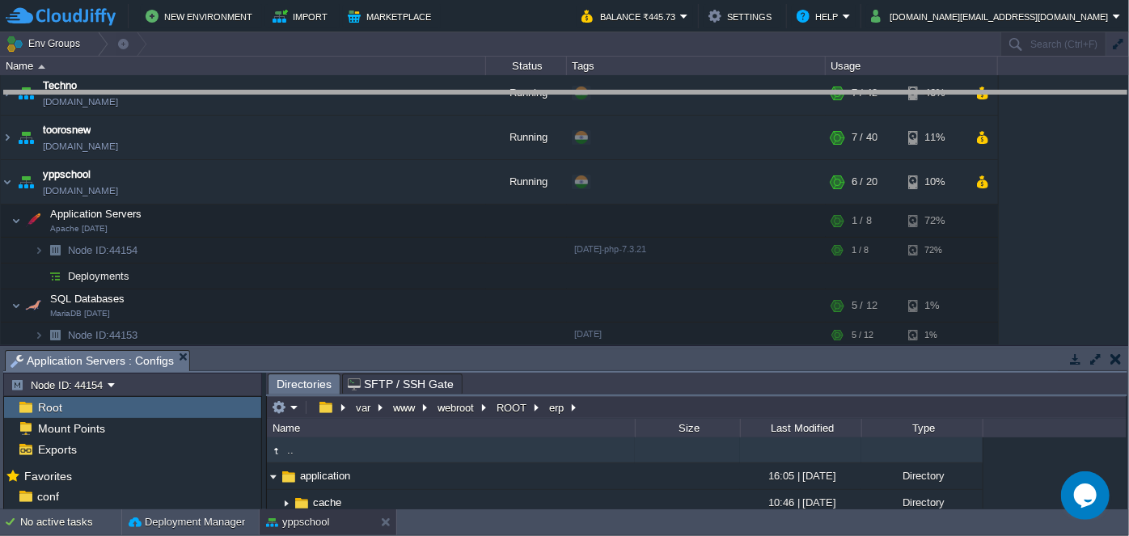
drag, startPoint x: 557, startPoint y: 352, endPoint x: 529, endPoint y: 92, distance: 261.2
click at [528, 92] on body "New Environment Import Marketplace Bonus ₹0.00 Upgrade Account Balance ₹445.73 …" at bounding box center [564, 268] width 1129 height 536
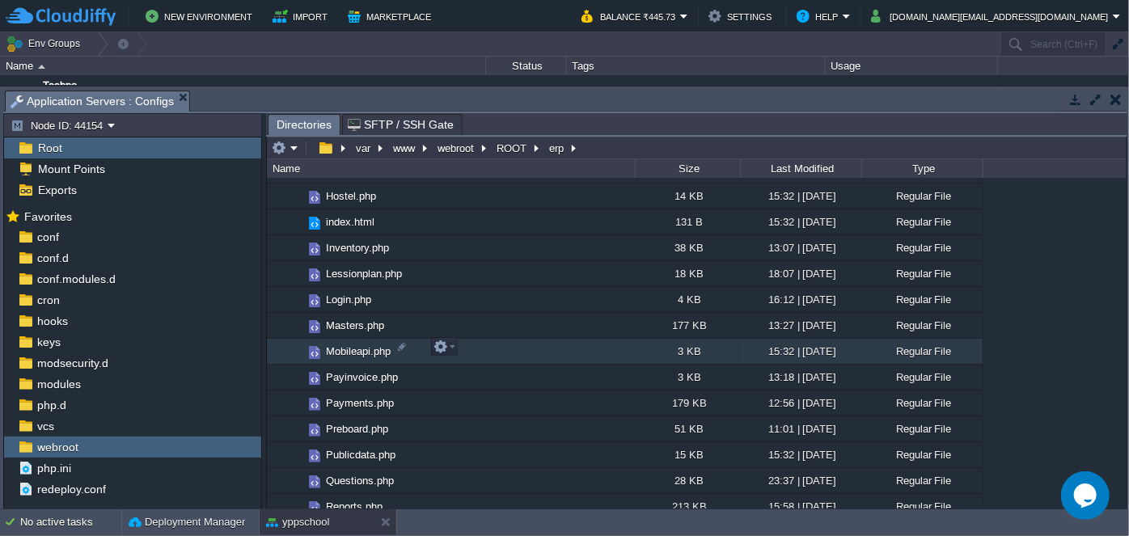
scroll to position [514, 0]
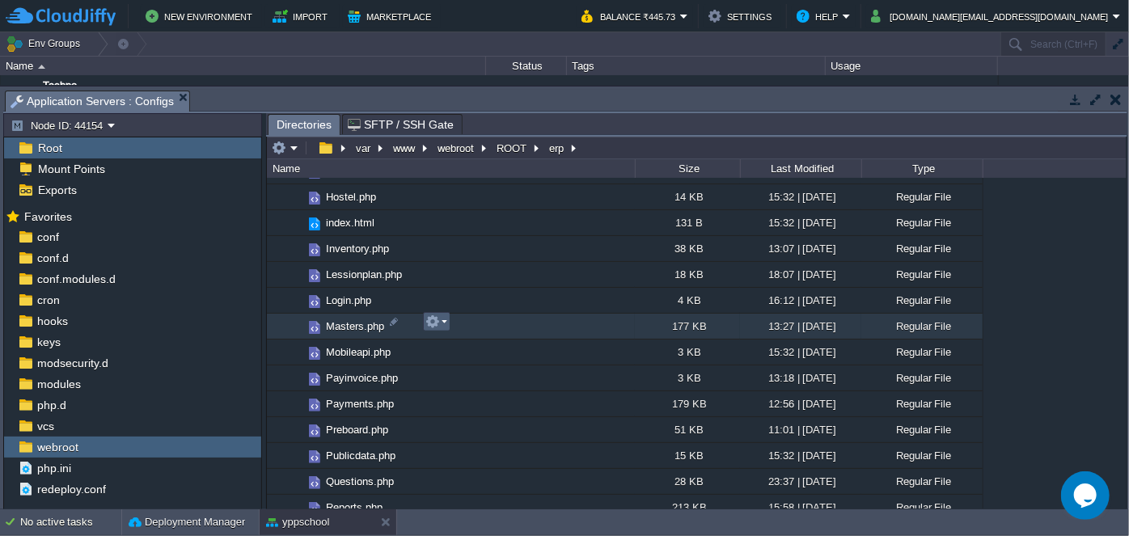
click at [444, 327] on em at bounding box center [436, 322] width 22 height 15
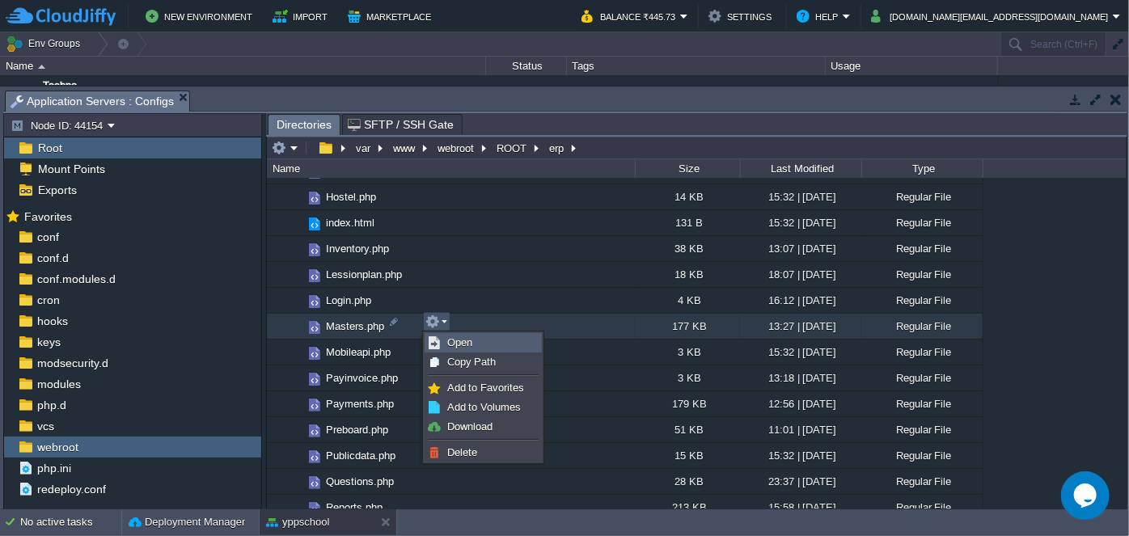
click at [463, 345] on span "Open" at bounding box center [459, 342] width 25 height 12
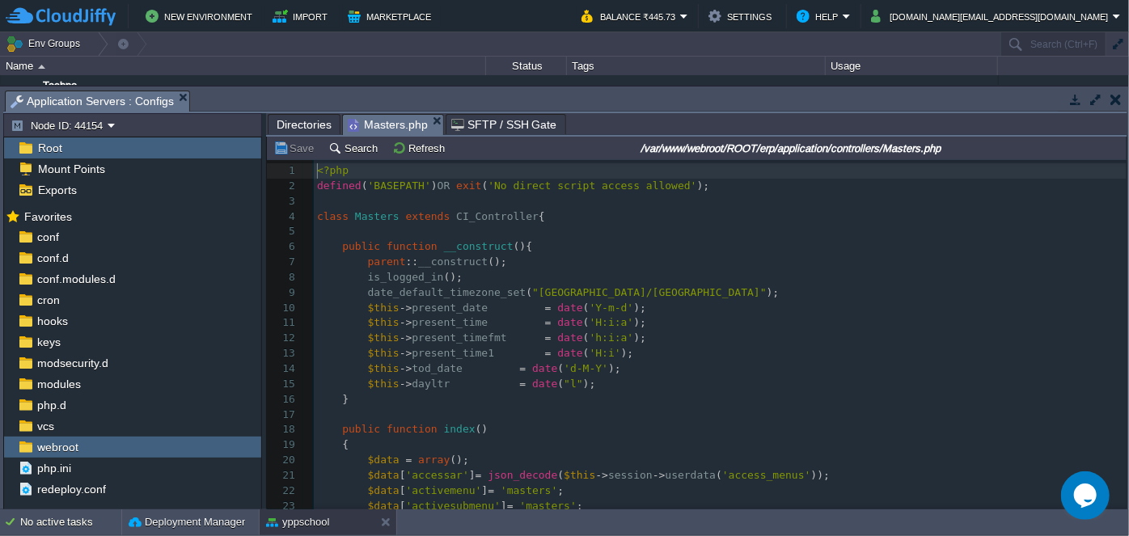
scroll to position [5, 0]
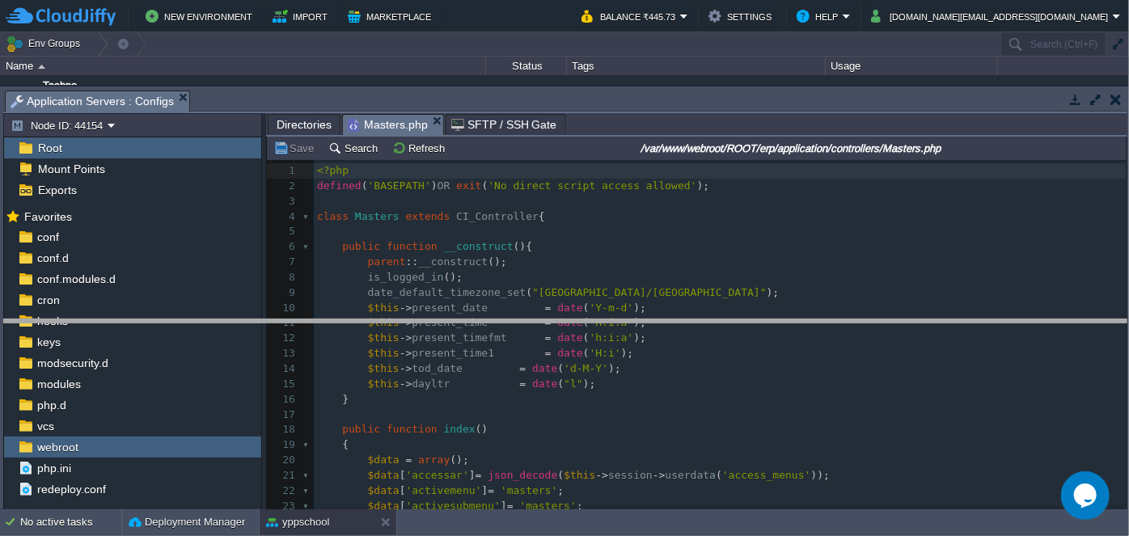
drag, startPoint x: 584, startPoint y: 93, endPoint x: 589, endPoint y: 323, distance: 229.8
click at [589, 323] on body "New Environment Import Marketplace Bonus ₹0.00 Upgrade Account Balance ₹445.73 …" at bounding box center [564, 268] width 1129 height 536
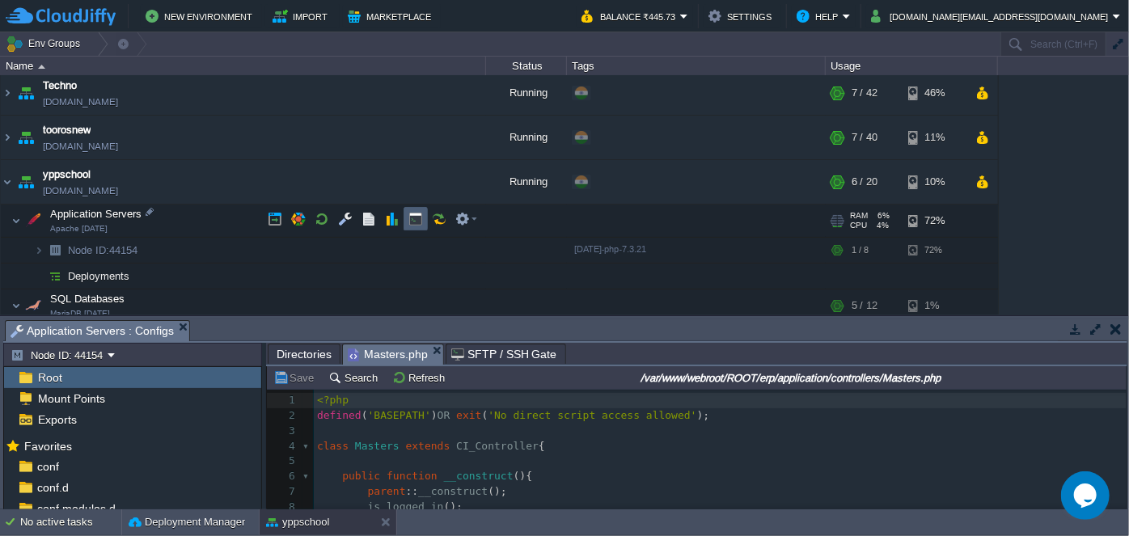
scroll to position [345, 0]
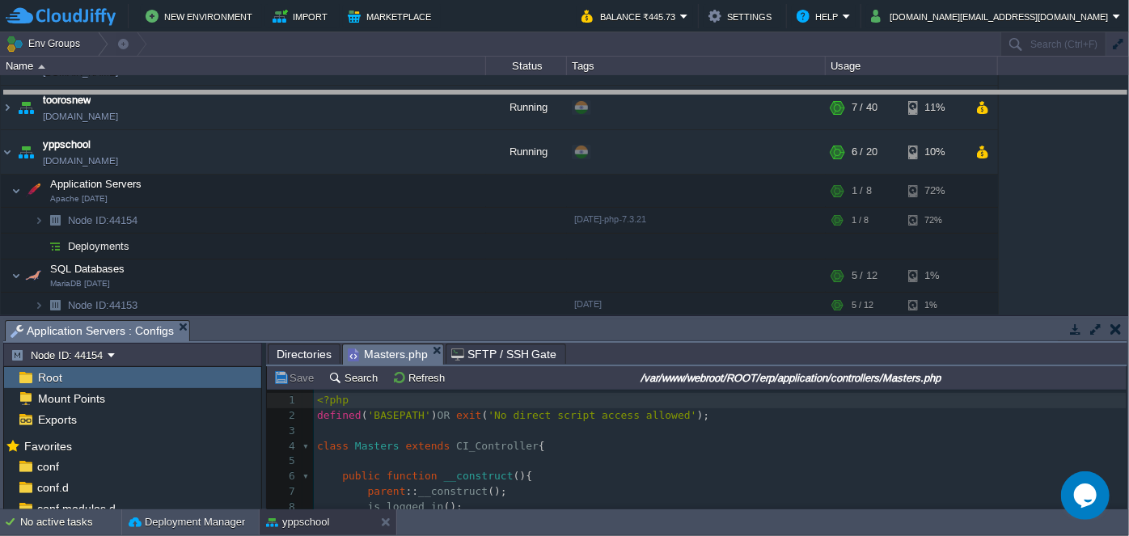
drag, startPoint x: 527, startPoint y: 322, endPoint x: 506, endPoint y: 93, distance: 229.8
click at [506, 93] on body "New Environment Import Marketplace Bonus ₹0.00 Upgrade Account Balance ₹445.73 …" at bounding box center [564, 268] width 1129 height 536
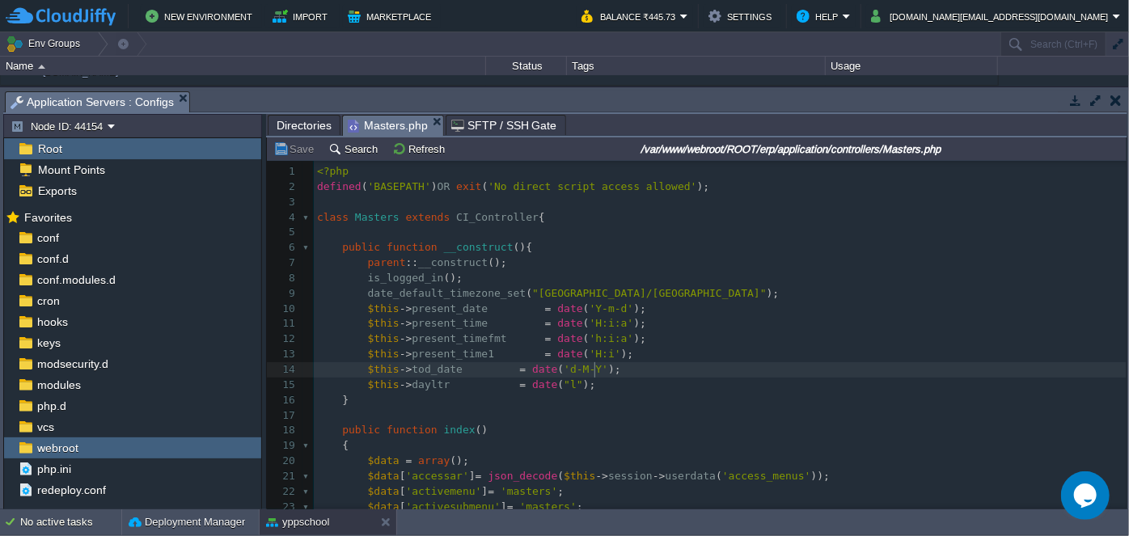
click at [783, 363] on pre "$this -> tod_date = date ( 'd-M-Y' );" at bounding box center [720, 369] width 813 height 15
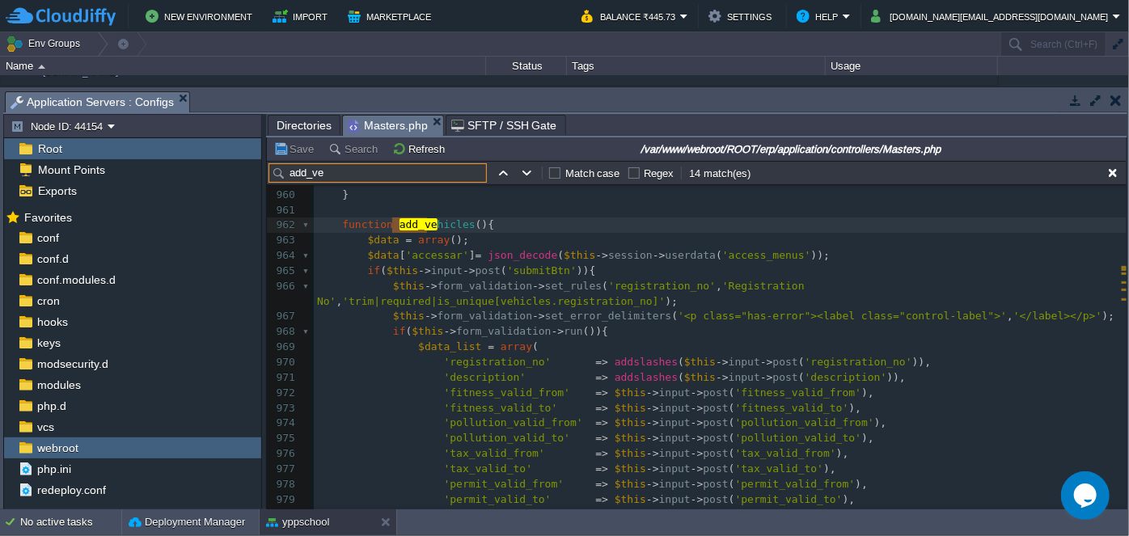
scroll to position [15196, 0]
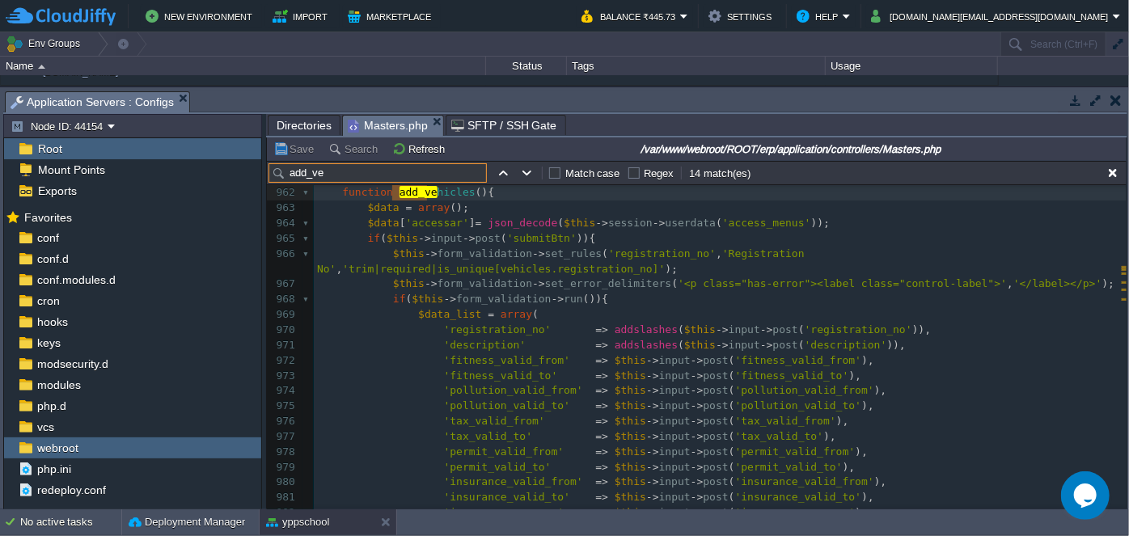
type input "add_ve"
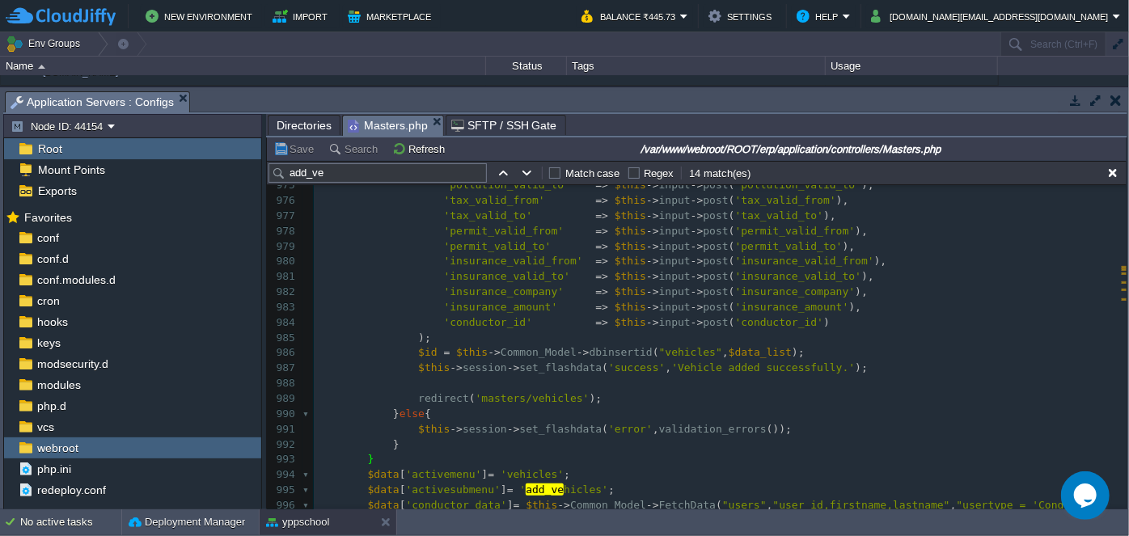
scroll to position [15468, 0]
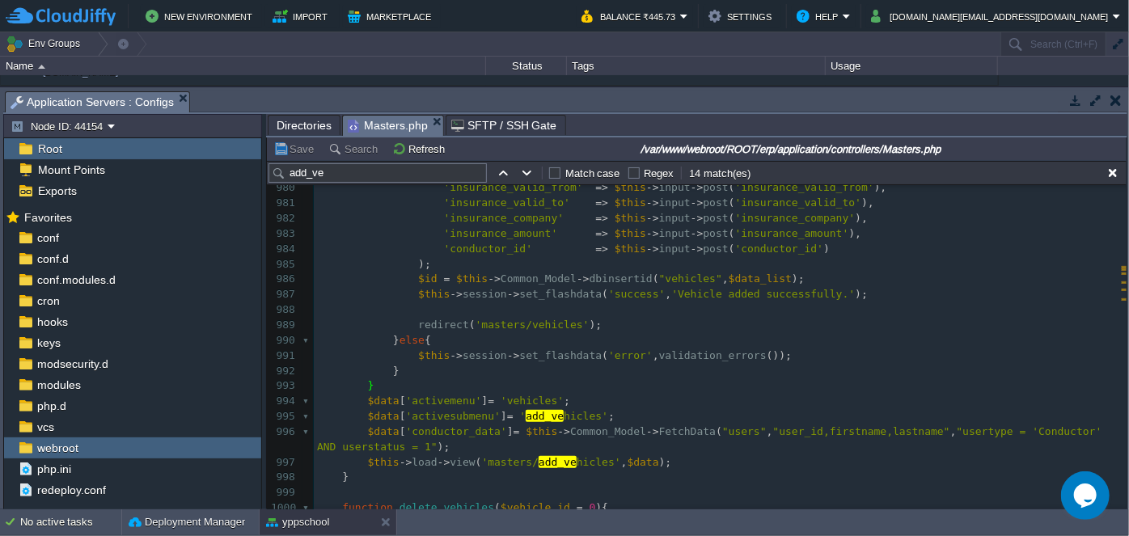
click at [693, 318] on pre "redirect ( 'masters/vehicles' );" at bounding box center [720, 325] width 813 height 15
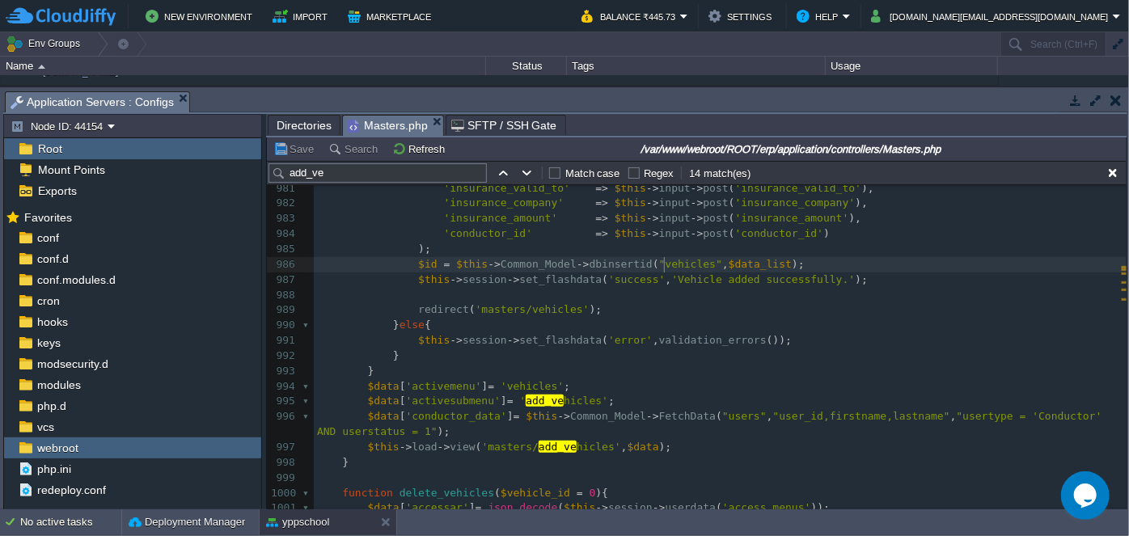
click at [662, 264] on span ""vehicles"" at bounding box center [690, 264] width 63 height 12
type textarea "vehicles"
click at [668, 264] on div "x $html . = '<tr><td>' . $records [ $i ][ 'fullname' ]. '</td><td>' . $records …" at bounding box center [720, 340] width 813 height 625
type textarea "vehicles"
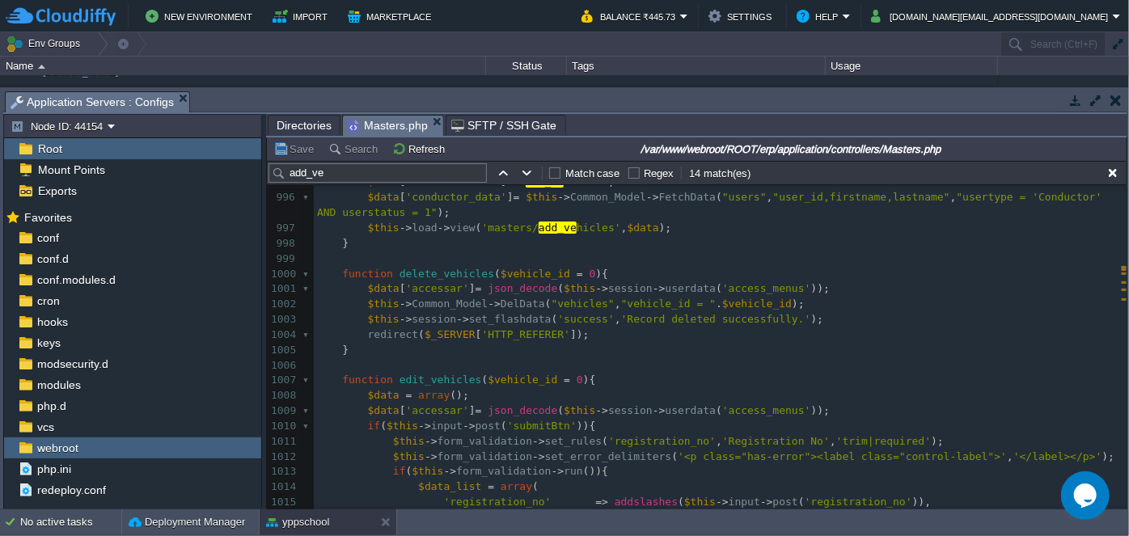
scroll to position [15711, 0]
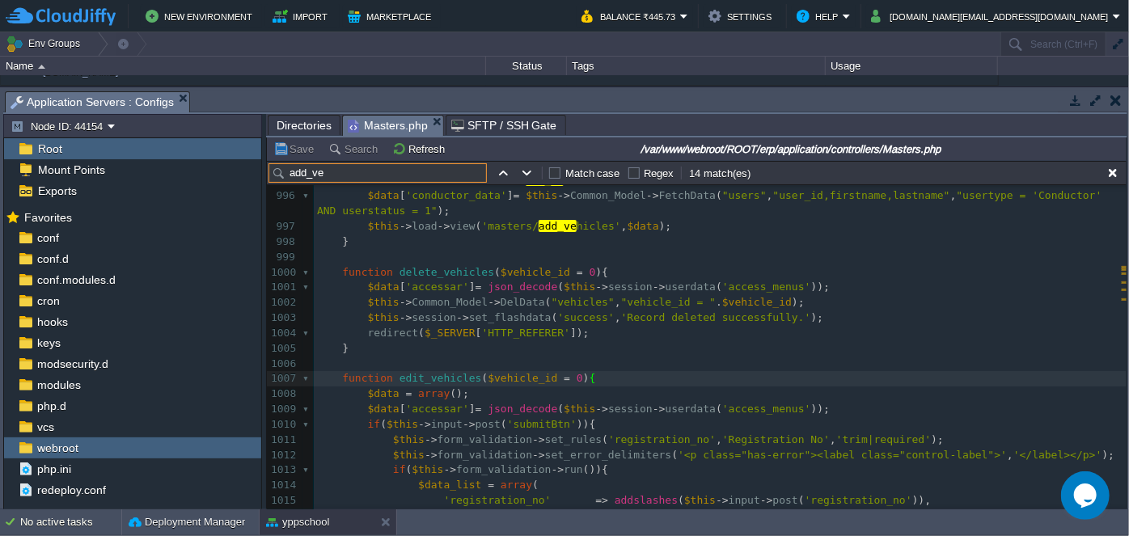
click at [345, 175] on input "add_ve" at bounding box center [378, 172] width 218 height 19
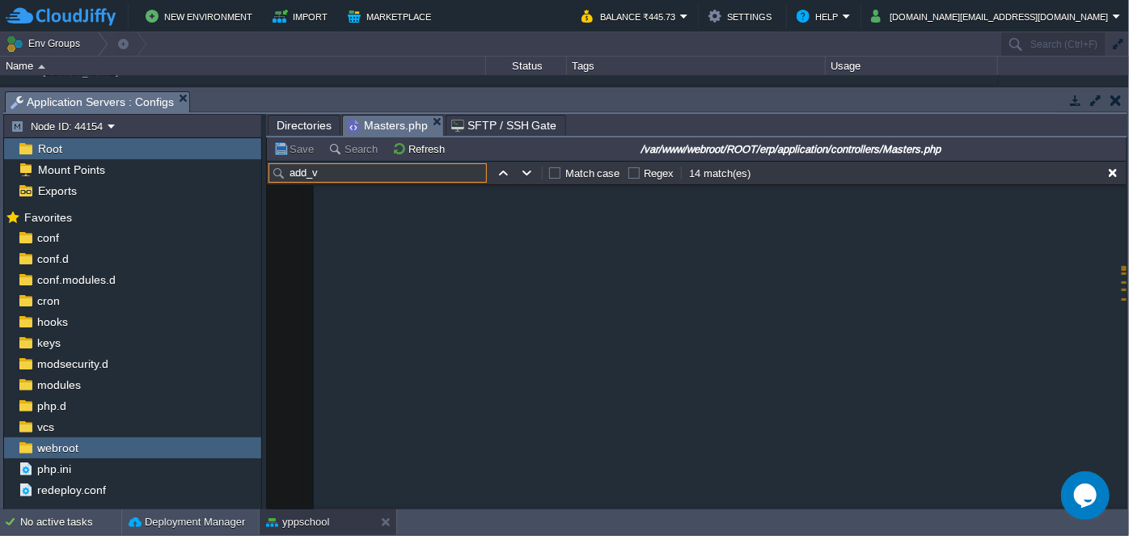
scroll to position [15149, 0]
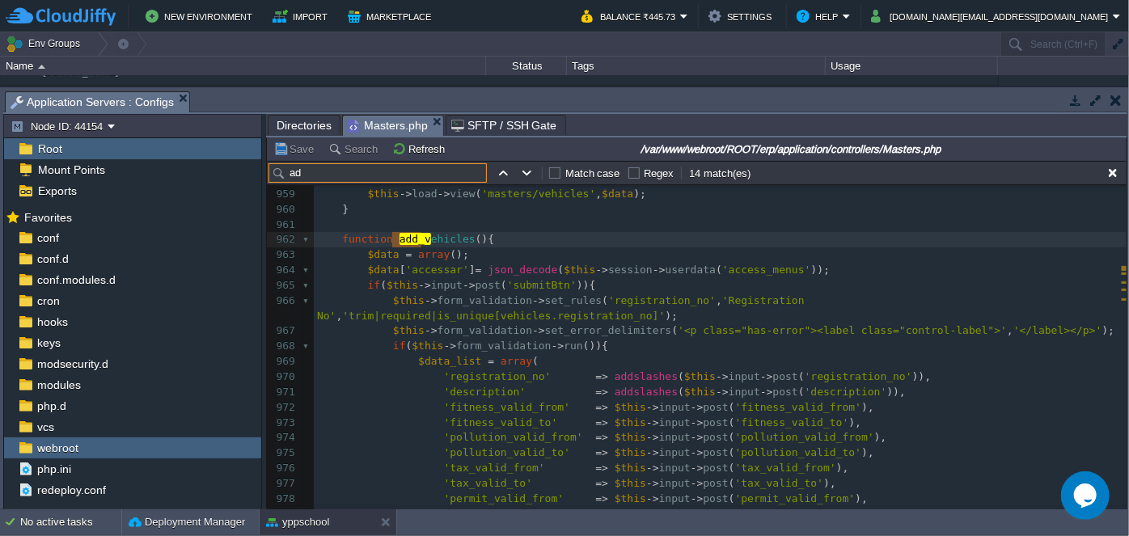
type input "a"
paste input "vehicles"
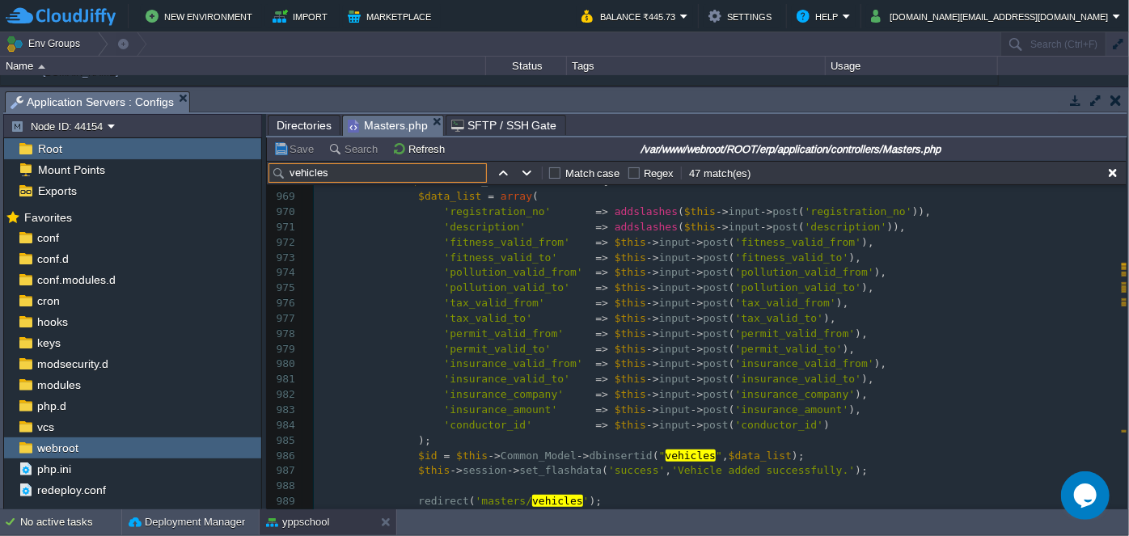
scroll to position [15390, 0]
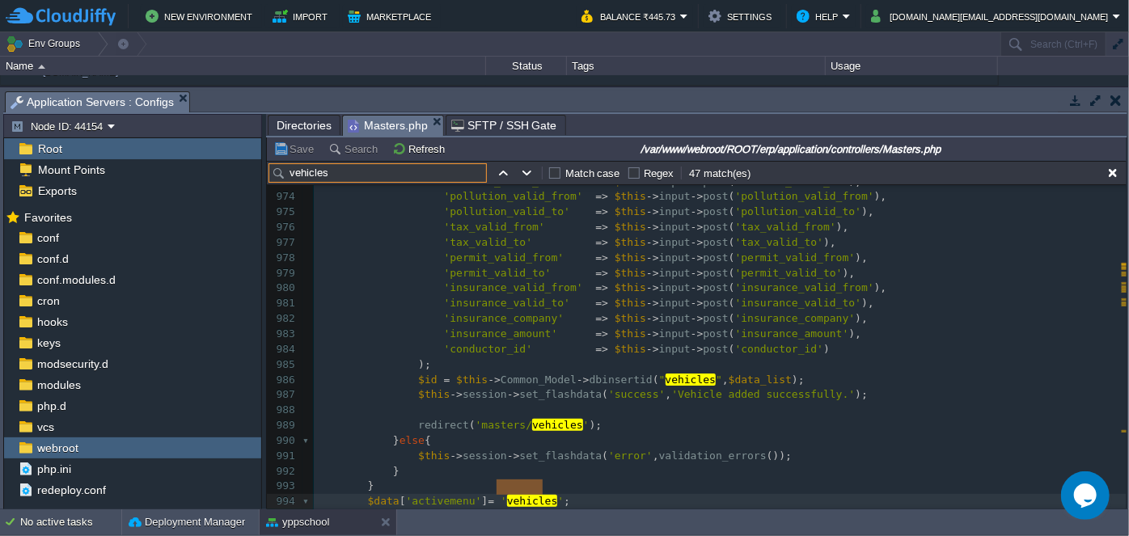
type input "vehicles"
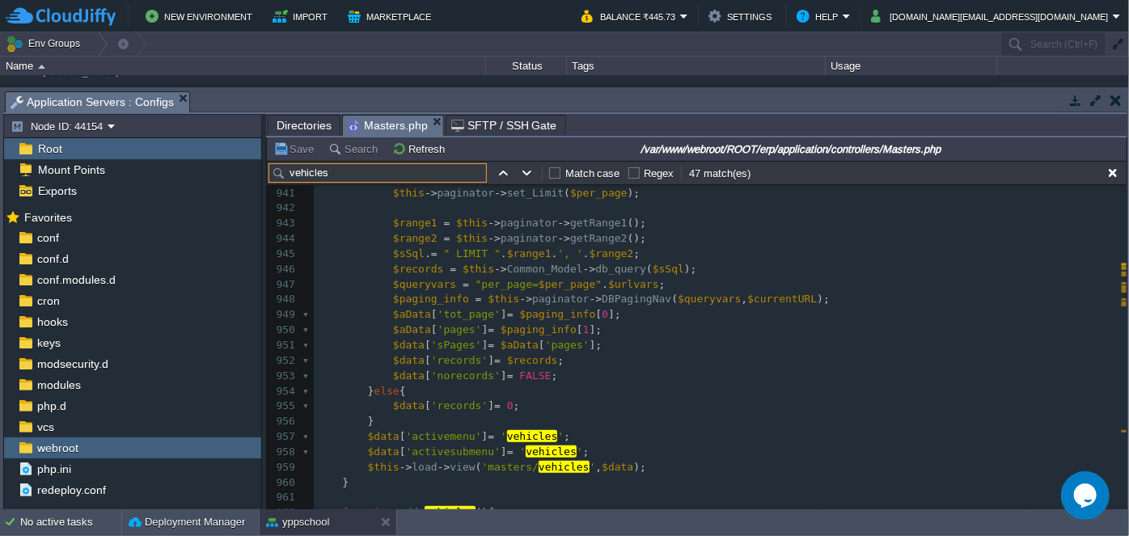
scroll to position [15023, 0]
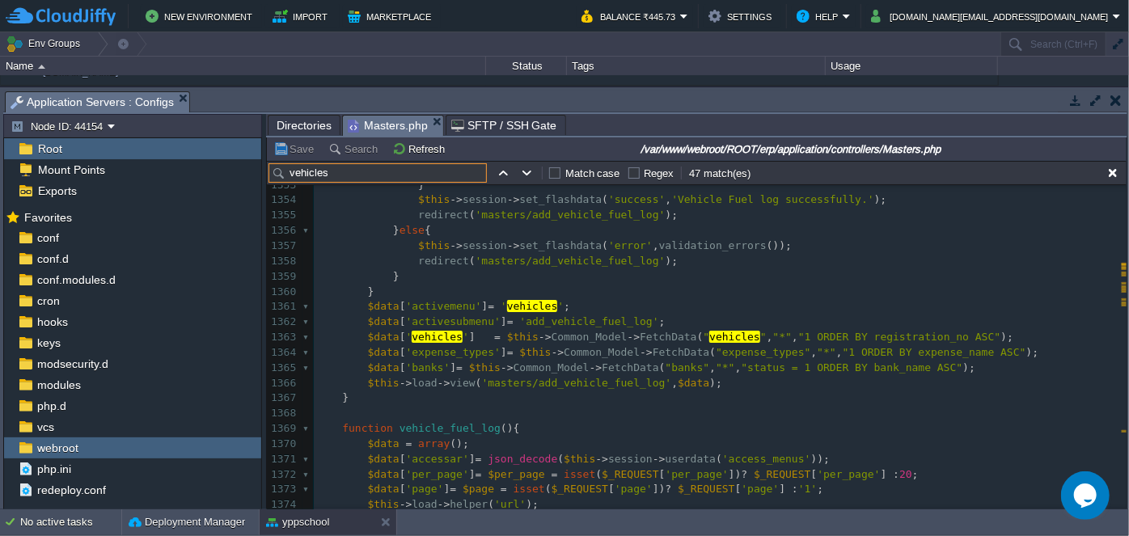
click at [289, 172] on input "vehicles" at bounding box center [378, 172] width 218 height 19
type textarea "function"
drag, startPoint x: 341, startPoint y: 428, endPoint x: 383, endPoint y: 430, distance: 42.1
click at [289, 176] on input "vehicles" at bounding box center [378, 172] width 218 height 19
paste input "function"
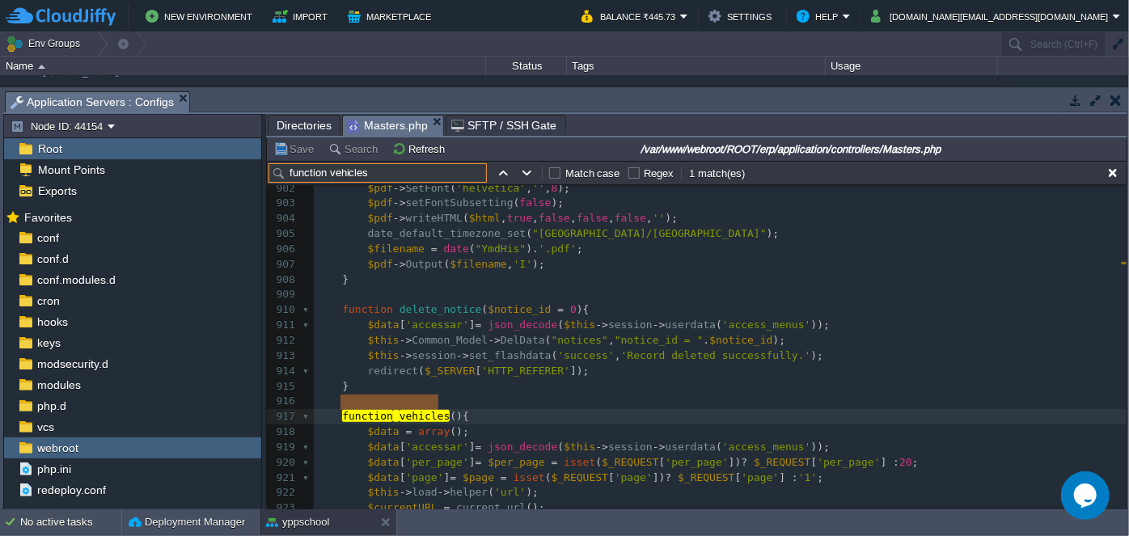
type input "function vehicles"
click at [382, 177] on input "function vehicles" at bounding box center [378, 172] width 218 height 19
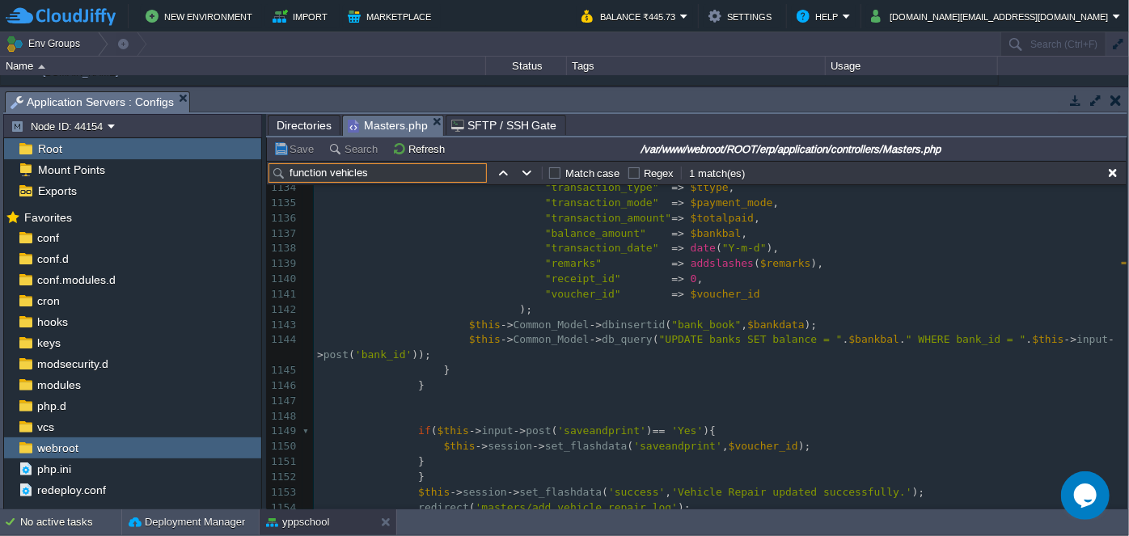
scroll to position [17653, 0]
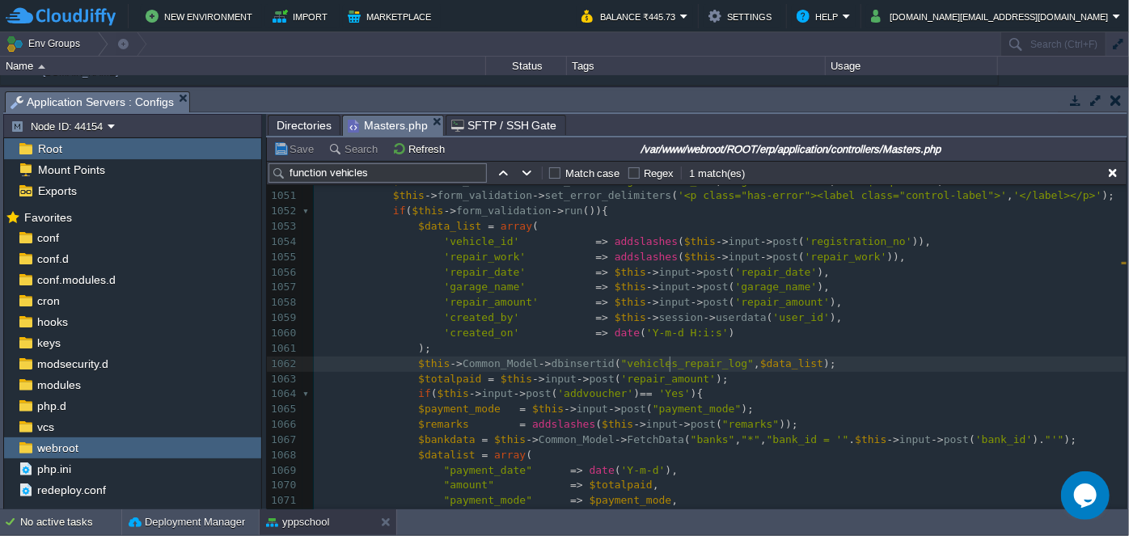
click at [667, 362] on span ""vehicles_repair_log"" at bounding box center [687, 364] width 133 height 12
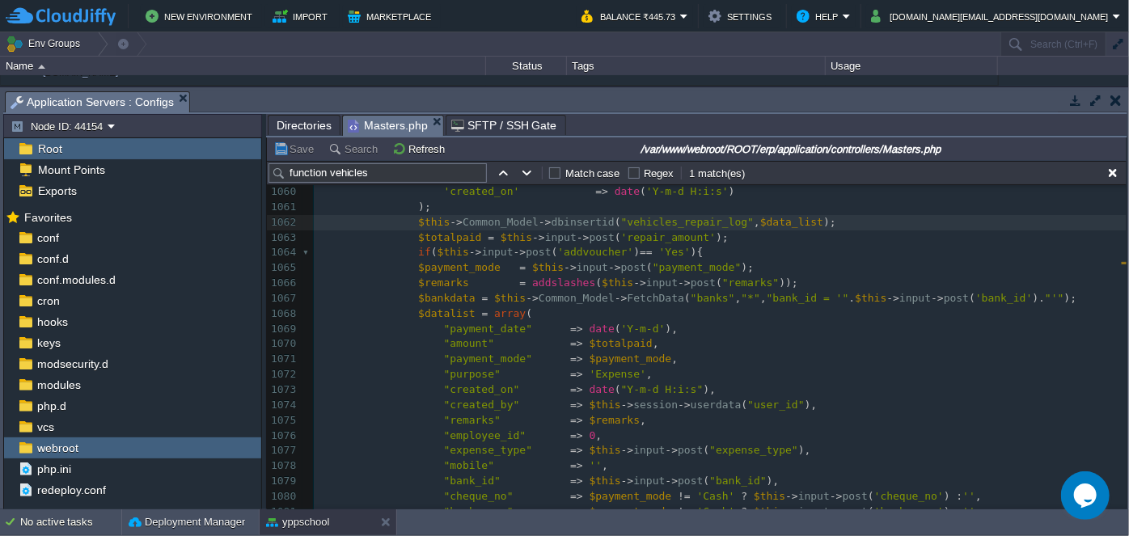
scroll to position [16743, 0]
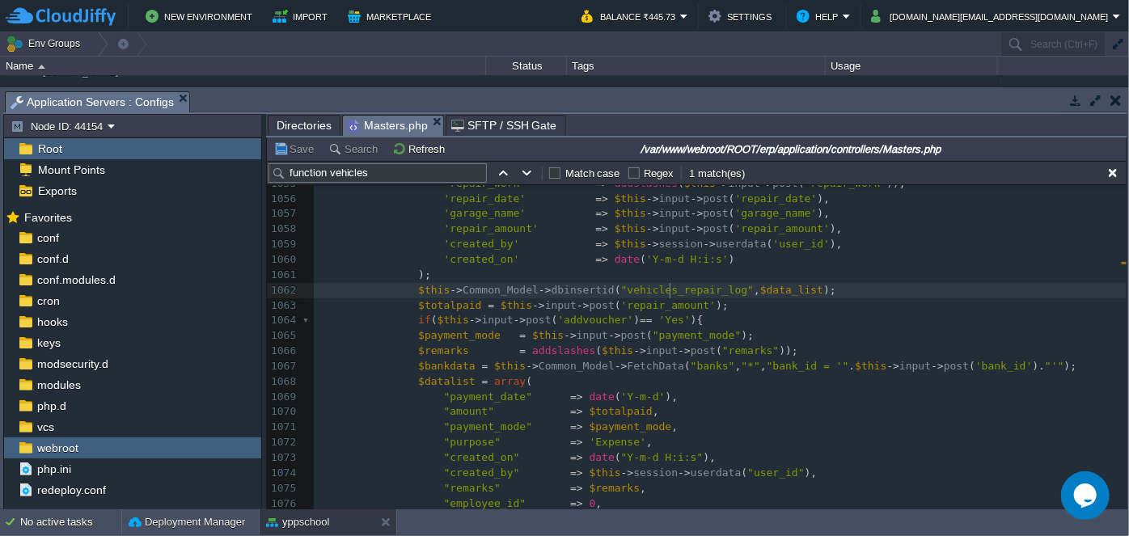
click at [578, 307] on div "x function vehicles (){ 1029 'conductor_id' => $this -> input -> post ( 'conduc…" at bounding box center [720, 252] width 813 height 975
click at [641, 300] on div "x function vehicles (){ 1029 'conductor_id' => $this -> input -> post ( 'conduc…" at bounding box center [720, 252] width 813 height 975
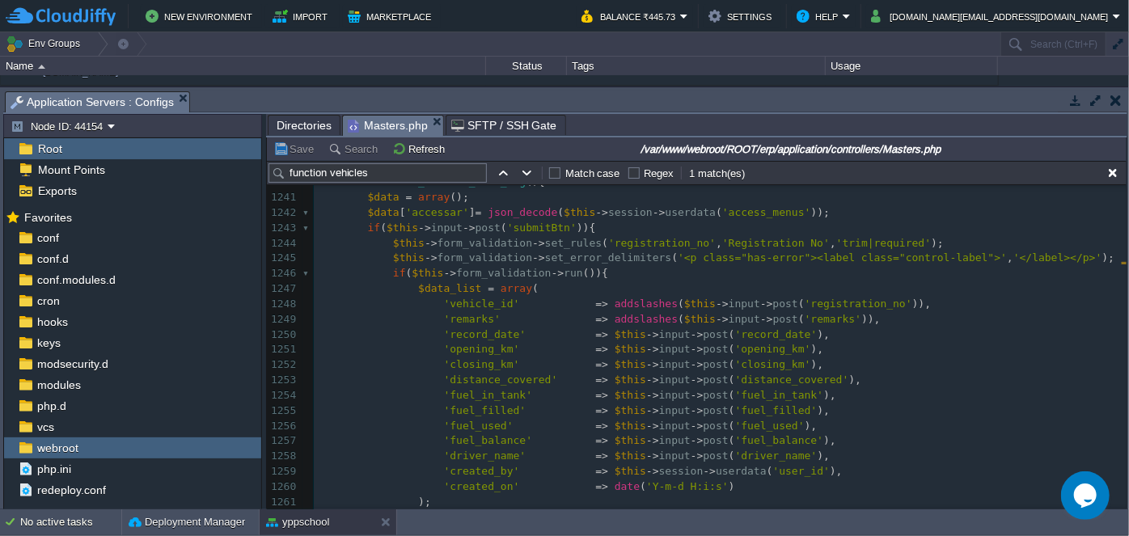
scroll to position [19465, 0]
